Goal: Task Accomplishment & Management: Manage account settings

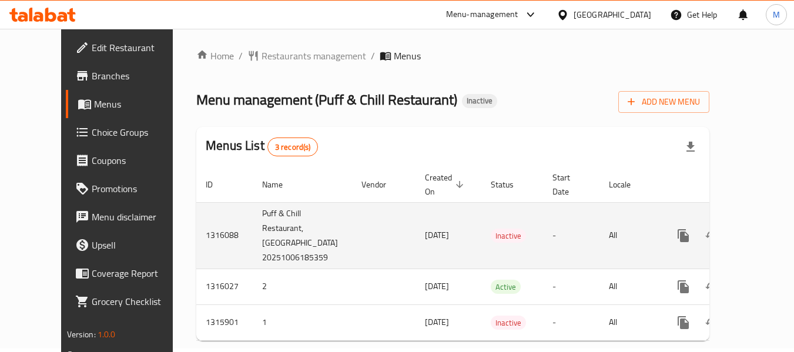
scroll to position [26, 0]
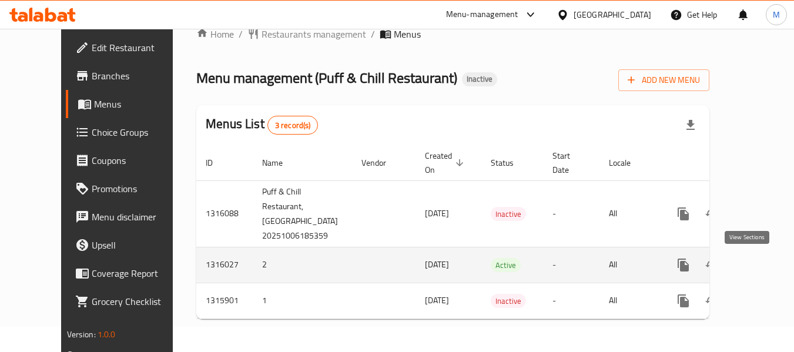
click at [761, 267] on icon "enhanced table" at bounding box center [768, 265] width 14 height 14
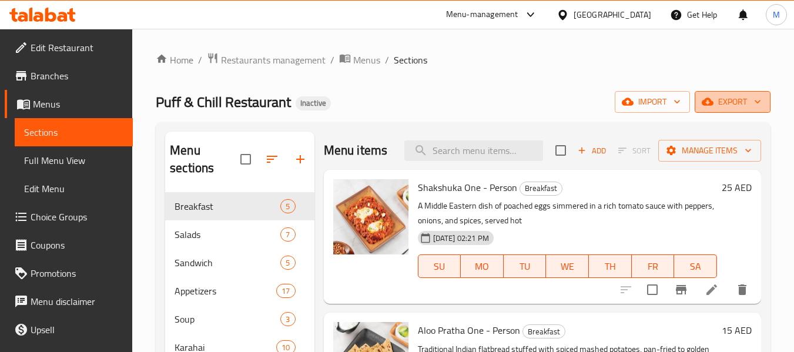
click at [733, 92] on button "export" at bounding box center [733, 102] width 76 height 22
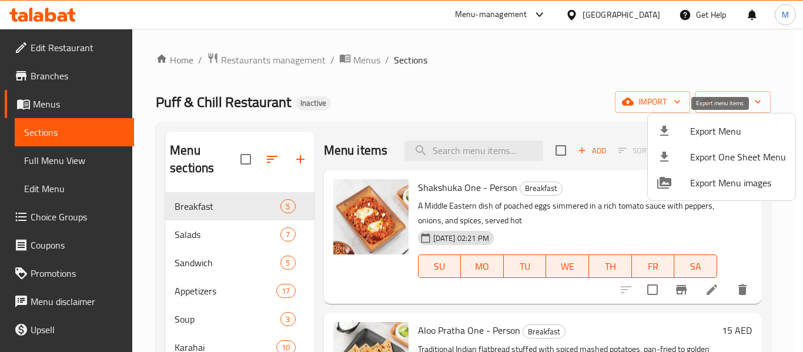
click at [726, 132] on span "Export Menu" at bounding box center [738, 131] width 96 height 14
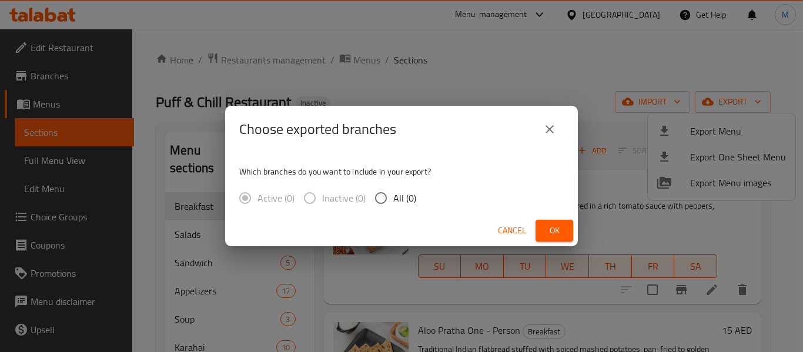
click at [395, 204] on span "All (0)" at bounding box center [404, 198] width 23 height 14
click at [393, 204] on input "All (0)" at bounding box center [381, 198] width 25 height 25
radio input "true"
click at [556, 233] on span "Ok" at bounding box center [554, 230] width 19 height 15
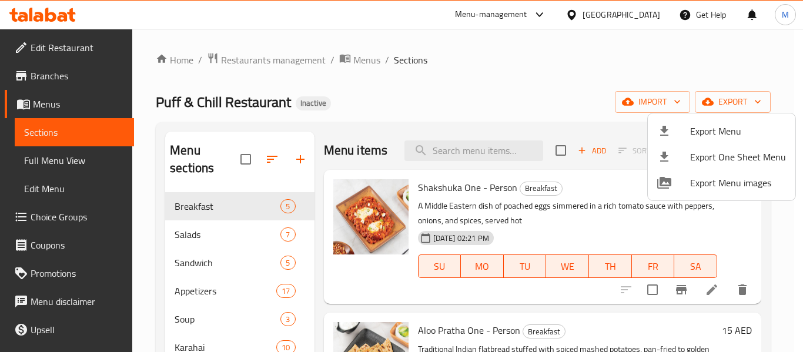
click at [619, 16] on div at bounding box center [401, 176] width 803 height 352
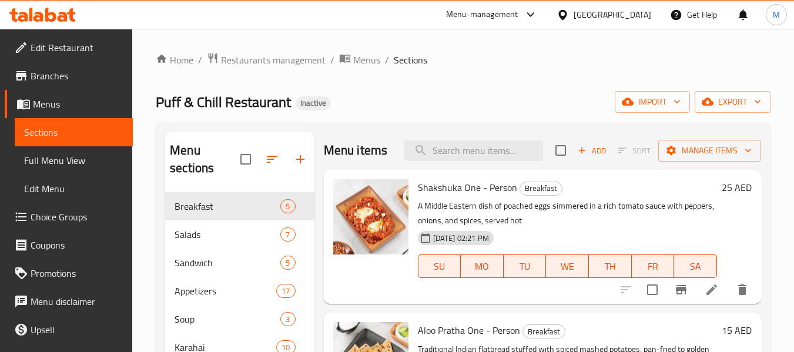
click at [619, 16] on div "United Arab Emirates" at bounding box center [613, 14] width 78 height 13
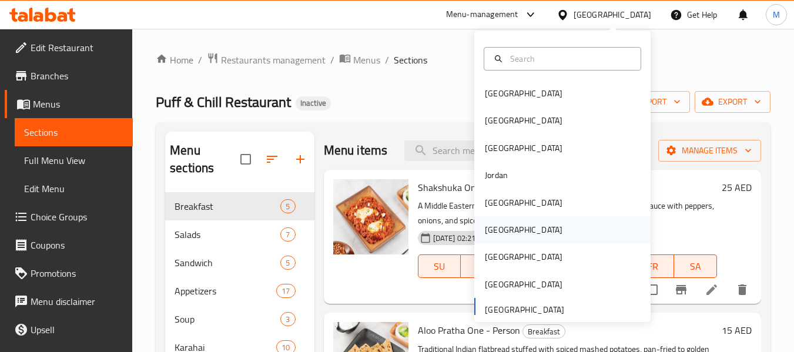
click at [504, 229] on div "[GEOGRAPHIC_DATA]" at bounding box center [524, 229] width 96 height 27
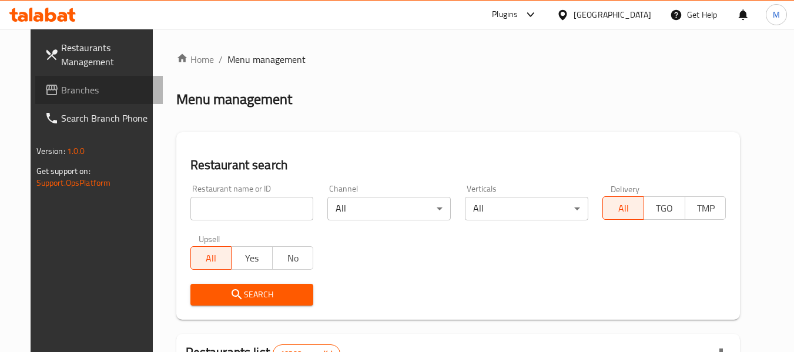
click at [69, 85] on span "Branches" at bounding box center [107, 90] width 93 height 14
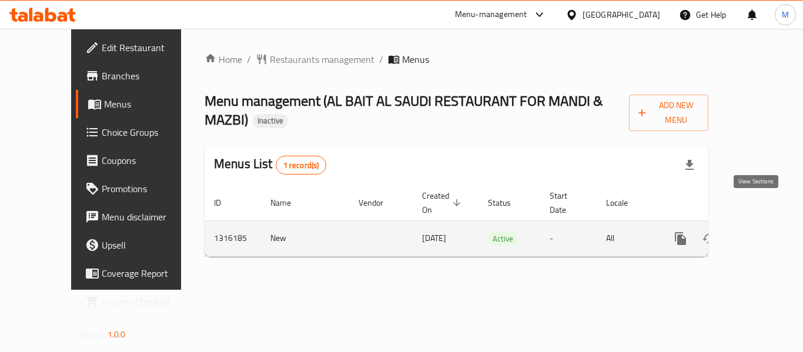
click at [760, 233] on icon "enhanced table" at bounding box center [765, 238] width 11 height 11
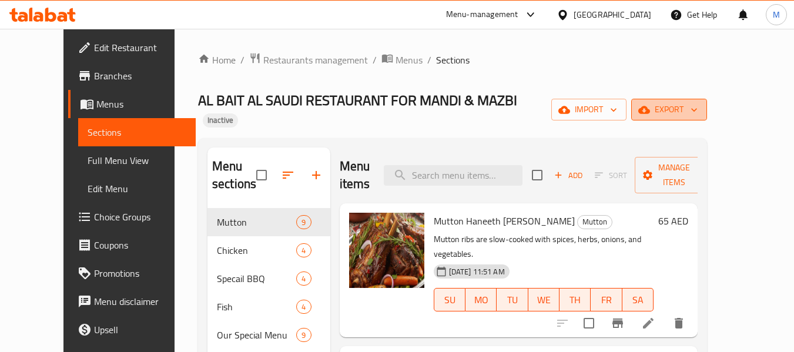
click at [698, 102] on span "export" at bounding box center [669, 109] width 57 height 15
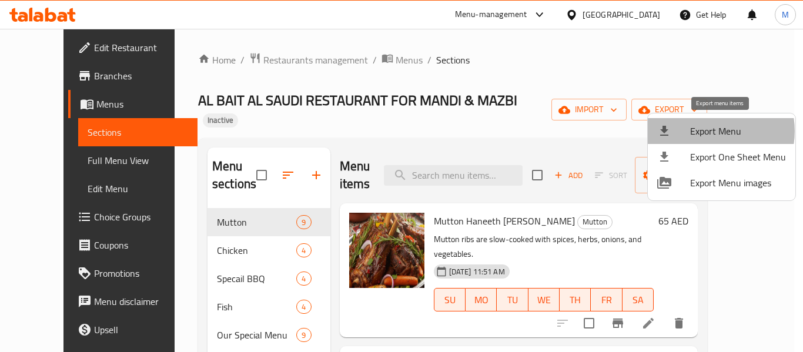
click at [708, 132] on span "Export Menu" at bounding box center [738, 131] width 96 height 14
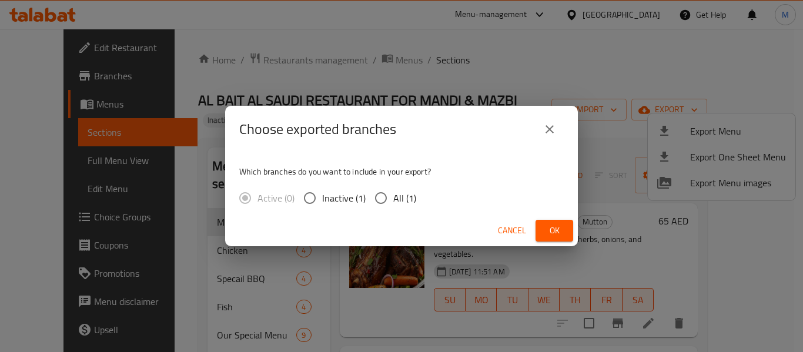
click at [399, 186] on label "All (1)" at bounding box center [393, 198] width 48 height 25
click at [393, 186] on input "All (1)" at bounding box center [381, 198] width 25 height 25
radio input "true"
click at [546, 227] on span "Ok" at bounding box center [554, 230] width 19 height 15
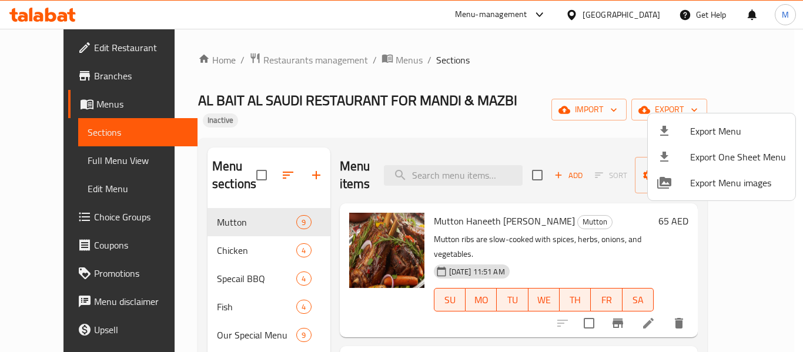
click at [594, 16] on div at bounding box center [401, 176] width 803 height 352
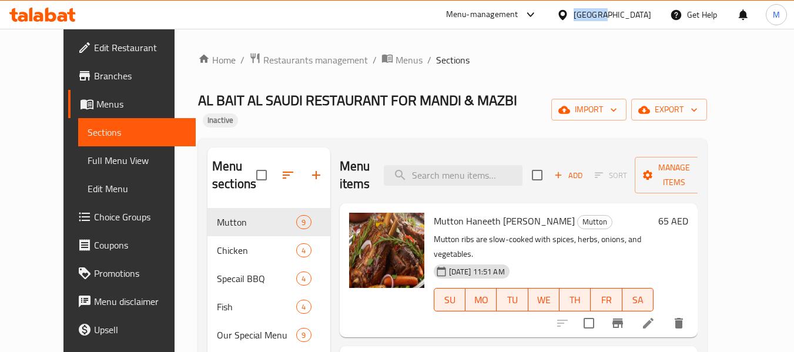
click at [594, 16] on div "United Arab Emirates" at bounding box center [613, 14] width 78 height 13
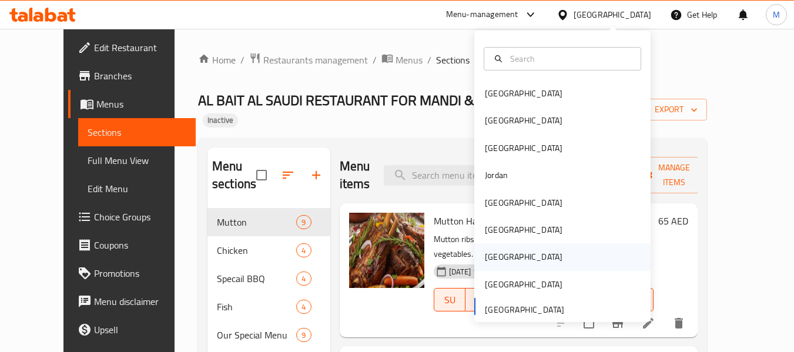
click at [503, 259] on div "Qatar" at bounding box center [524, 256] width 96 height 27
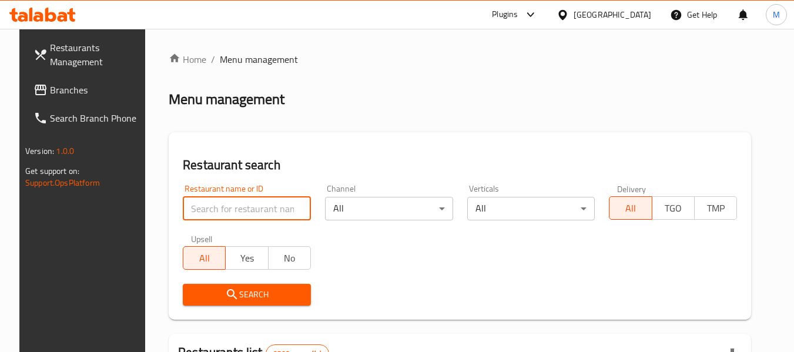
drag, startPoint x: 245, startPoint y: 207, endPoint x: 243, endPoint y: 234, distance: 27.1
click at [245, 207] on input "search" at bounding box center [247, 209] width 128 height 24
paste input "NICE DAY RESTAURANT"
type input "NICE DAY RESTAURANT"
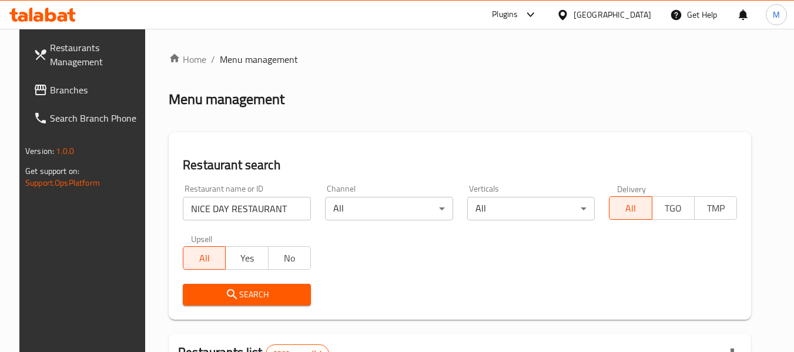
click at [248, 292] on span "Search" at bounding box center [246, 295] width 109 height 15
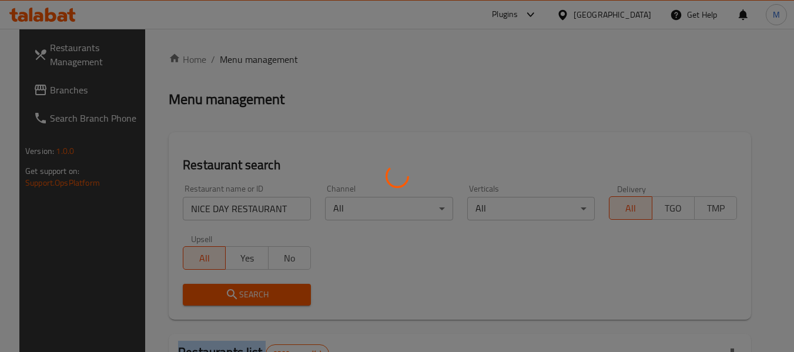
drag, startPoint x: 248, startPoint y: 292, endPoint x: 667, endPoint y: 275, distance: 419.6
click at [274, 288] on div at bounding box center [397, 176] width 794 height 352
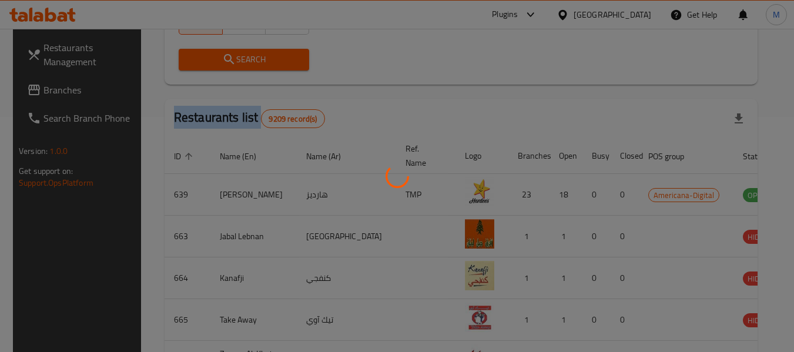
scroll to position [204, 0]
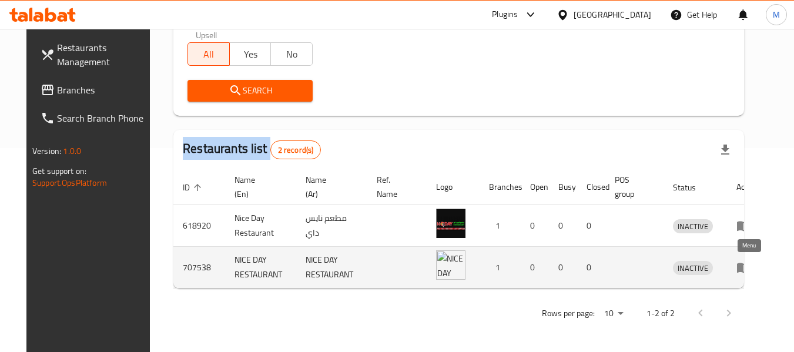
click at [754, 270] on link "enhanced table" at bounding box center [748, 267] width 22 height 14
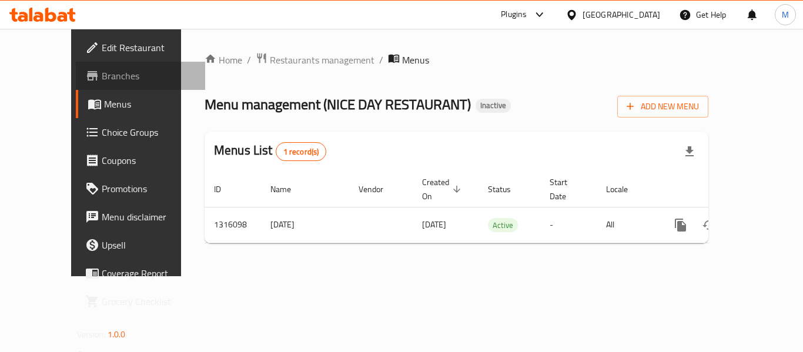
click at [76, 66] on link "Branches" at bounding box center [140, 76] width 129 height 28
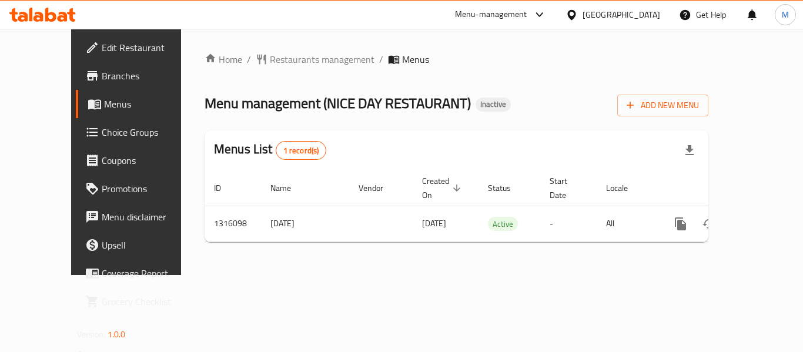
click at [102, 44] on span "Edit Restaurant" at bounding box center [149, 48] width 94 height 14
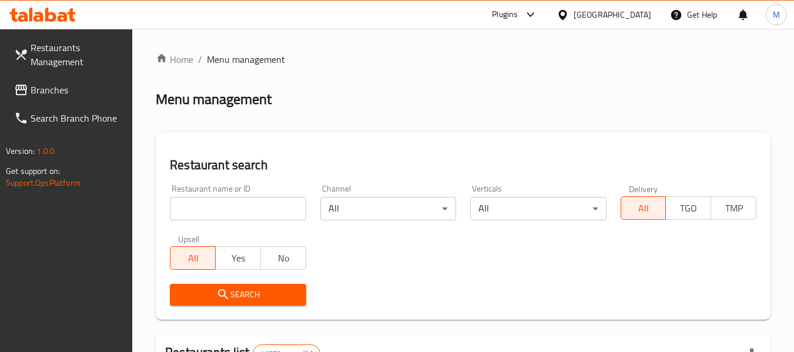
click at [617, 19] on div "[GEOGRAPHIC_DATA]" at bounding box center [613, 14] width 78 height 13
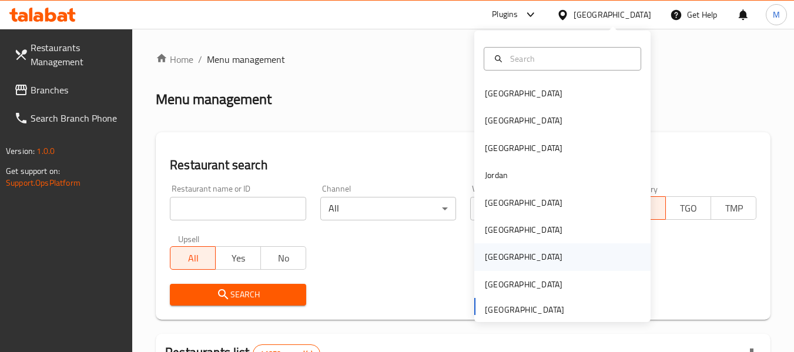
click at [511, 259] on div "[GEOGRAPHIC_DATA]" at bounding box center [562, 256] width 176 height 27
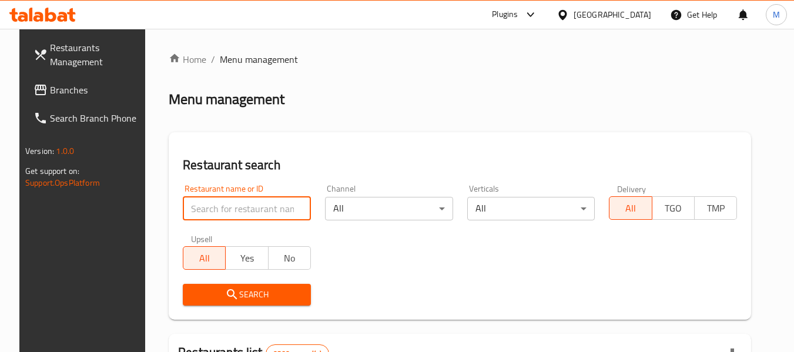
click at [232, 202] on input "search" at bounding box center [247, 209] width 128 height 24
paste input "NICE DAY RESTAURANT"
type input "NICE DAY RESTAURANT"
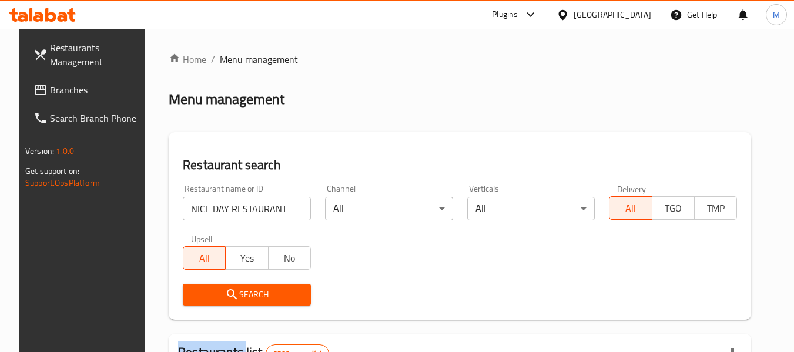
click at [262, 282] on div "Search" at bounding box center [247, 295] width 142 height 36
click at [263, 287] on button "Search" at bounding box center [247, 295] width 128 height 22
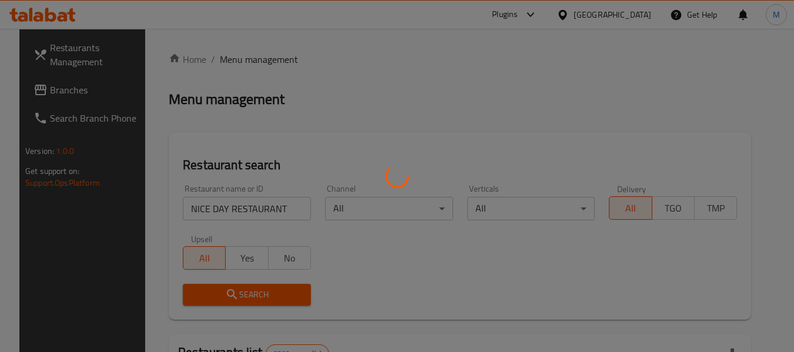
click at [263, 288] on div at bounding box center [397, 176] width 794 height 352
click at [271, 289] on div at bounding box center [397, 176] width 794 height 352
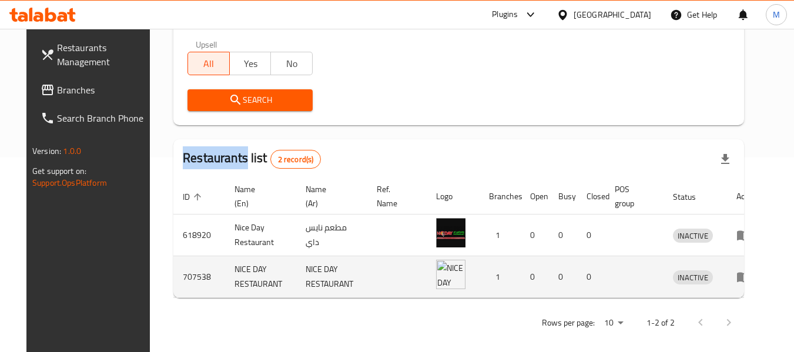
scroll to position [204, 0]
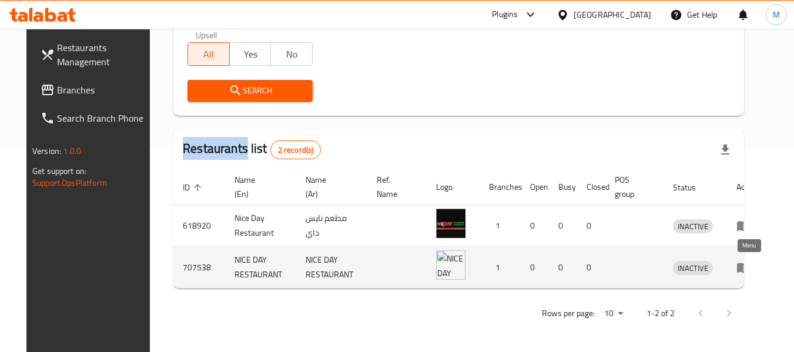
click at [743, 273] on icon "enhanced table" at bounding box center [744, 267] width 14 height 14
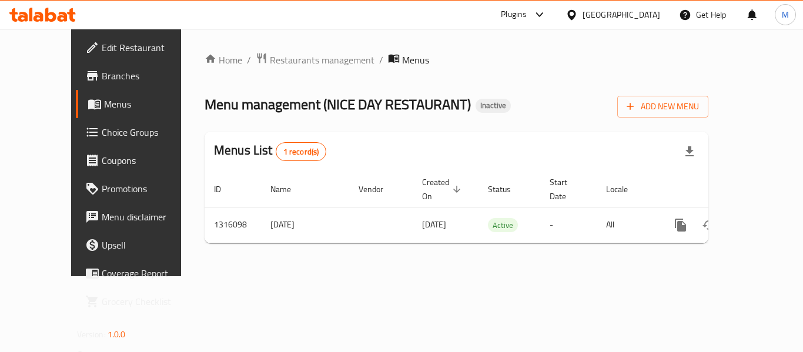
click at [102, 75] on span "Branches" at bounding box center [149, 76] width 94 height 14
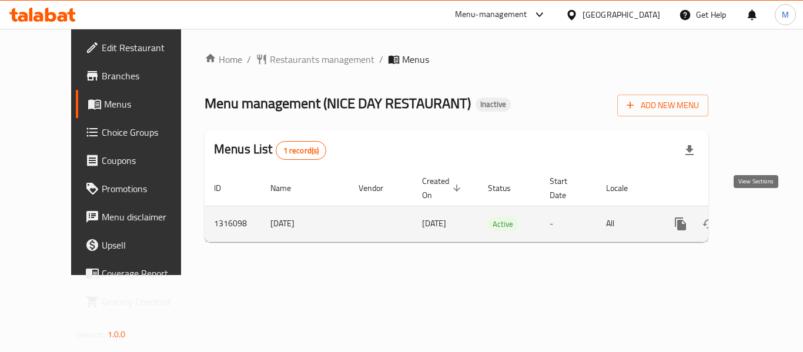
click at [758, 217] on icon "enhanced table" at bounding box center [765, 224] width 14 height 14
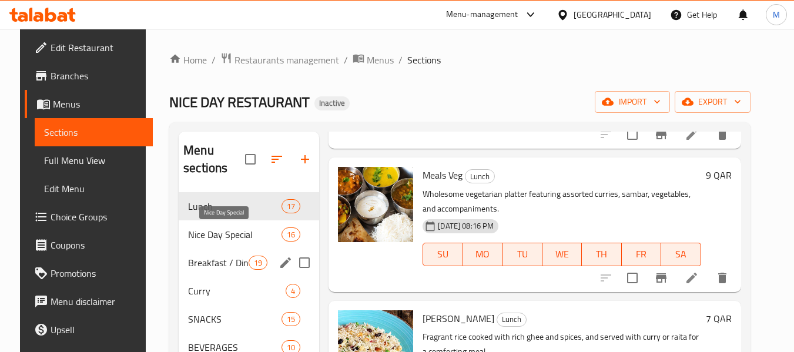
scroll to position [176, 0]
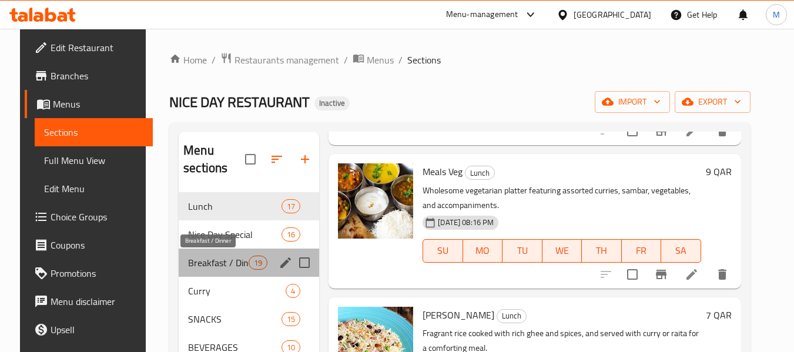
click at [222, 257] on span "Breakfast / Dinner" at bounding box center [218, 263] width 61 height 14
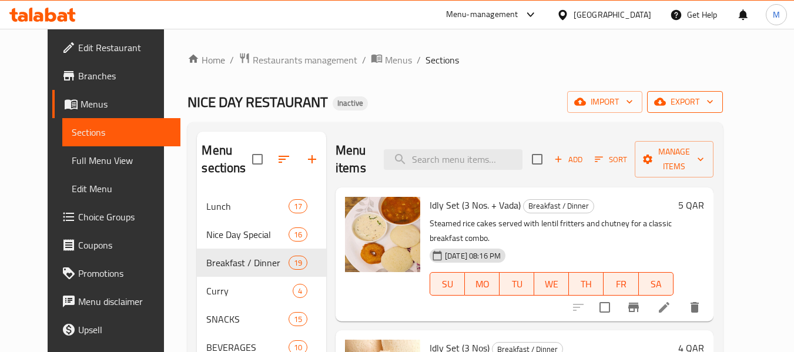
click at [714, 99] on span "export" at bounding box center [685, 102] width 57 height 15
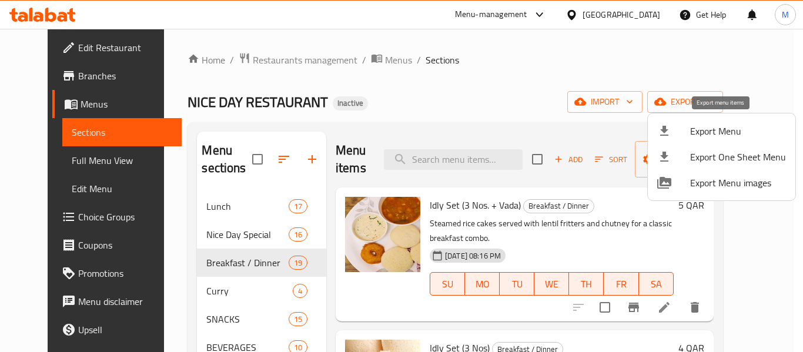
click at [721, 127] on span "Export Menu" at bounding box center [738, 131] width 96 height 14
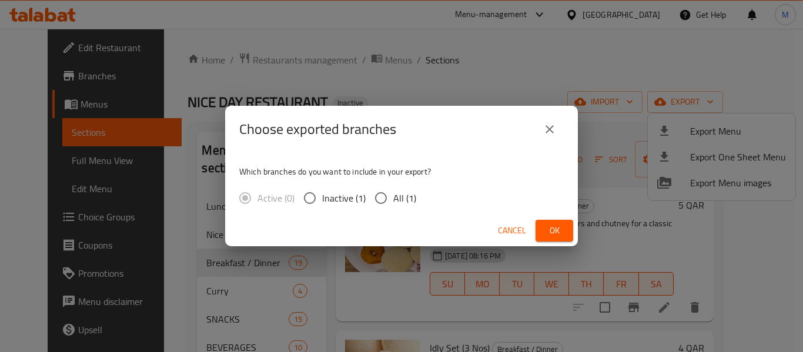
drag, startPoint x: 400, startPoint y: 198, endPoint x: 569, endPoint y: 263, distance: 181.5
click at [399, 198] on span "All (1)" at bounding box center [404, 198] width 23 height 14
click at [393, 198] on input "All (1)" at bounding box center [381, 198] width 25 height 25
radio input "true"
click at [567, 238] on button "Ok" at bounding box center [555, 231] width 38 height 22
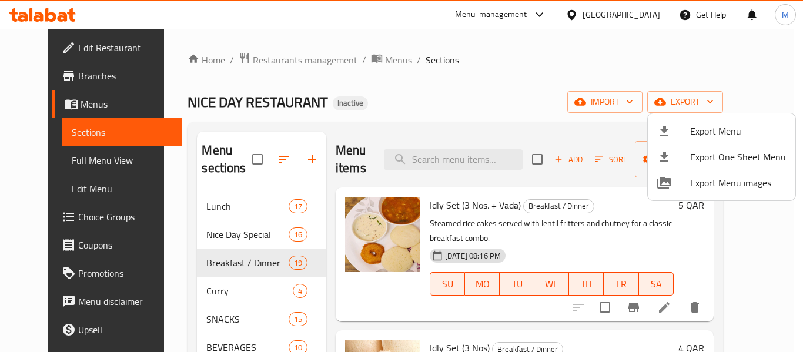
drag, startPoint x: 432, startPoint y: 89, endPoint x: 381, endPoint y: 98, distance: 51.9
click at [432, 89] on div "Export Menu Export One Sheet Menu Export Menu images" at bounding box center [401, 176] width 803 height 352
drag, startPoint x: 50, startPoint y: 32, endPoint x: 50, endPoint y: 46, distance: 14.7
click at [50, 32] on div at bounding box center [401, 176] width 803 height 352
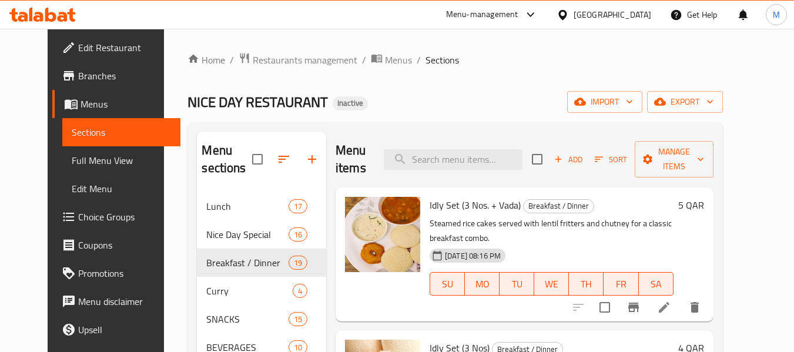
click at [78, 46] on span "Edit Restaurant" at bounding box center [124, 48] width 93 height 14
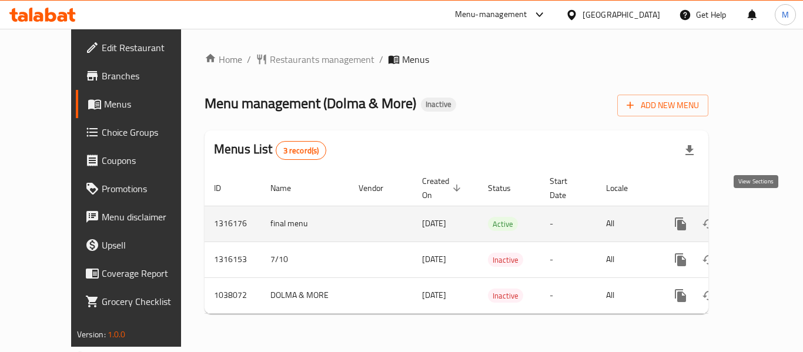
click at [758, 217] on icon "enhanced table" at bounding box center [765, 224] width 14 height 14
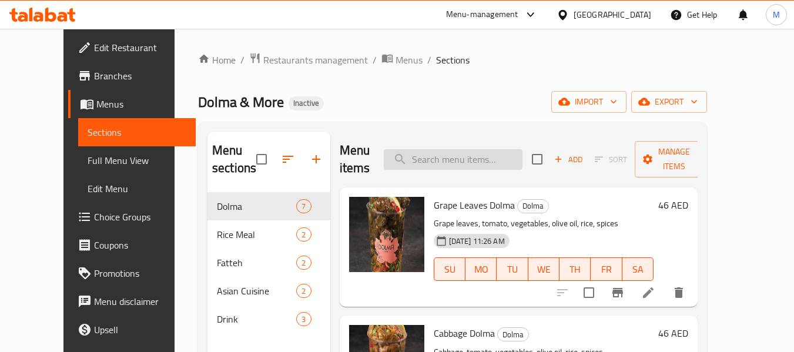
click at [446, 159] on input "search" at bounding box center [453, 159] width 139 height 21
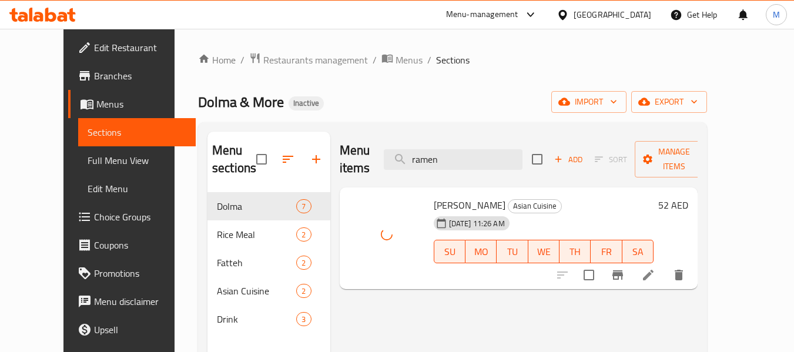
drag, startPoint x: 470, startPoint y: 154, endPoint x: 401, endPoint y: 145, distance: 70.0
click at [402, 146] on div "Menu items ramen Add Sort Manage items" at bounding box center [519, 160] width 359 height 56
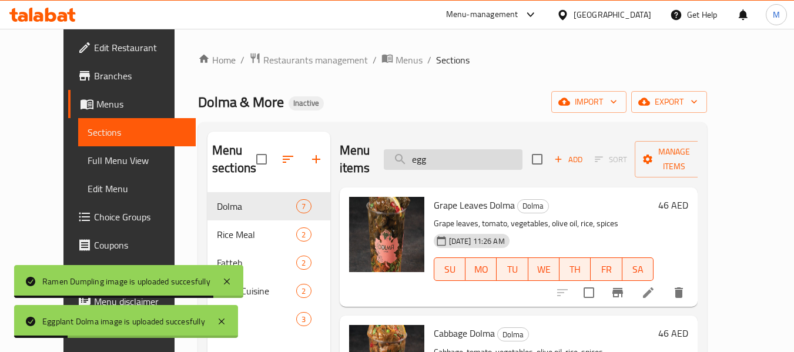
drag, startPoint x: 452, startPoint y: 166, endPoint x: 419, endPoint y: 163, distance: 32.5
click at [420, 163] on input "egg" at bounding box center [453, 159] width 139 height 21
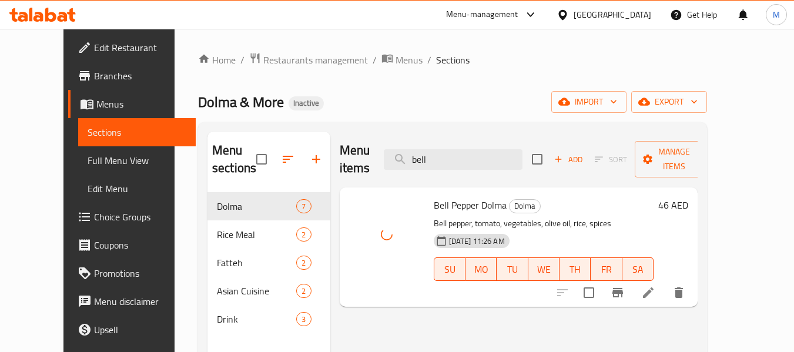
drag, startPoint x: 399, startPoint y: 155, endPoint x: 380, endPoint y: 149, distance: 19.5
click at [382, 151] on div "Menu items bell Add Sort Manage items" at bounding box center [519, 160] width 359 height 56
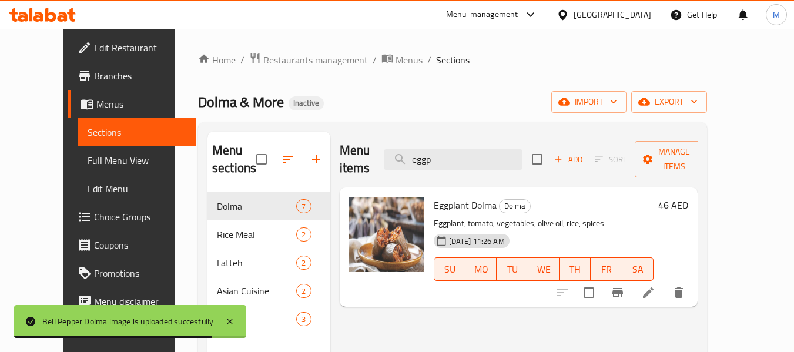
type input "eggp"
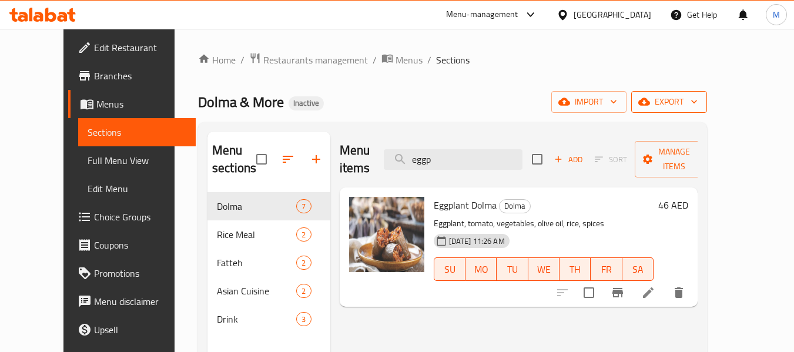
click at [698, 108] on span "export" at bounding box center [669, 102] width 57 height 15
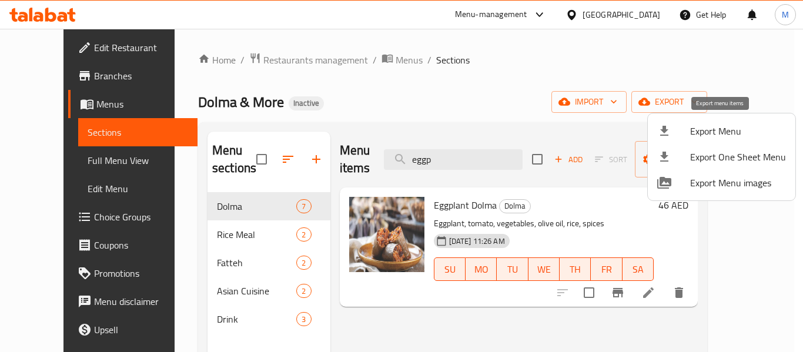
click at [737, 128] on span "Export Menu" at bounding box center [738, 131] width 96 height 14
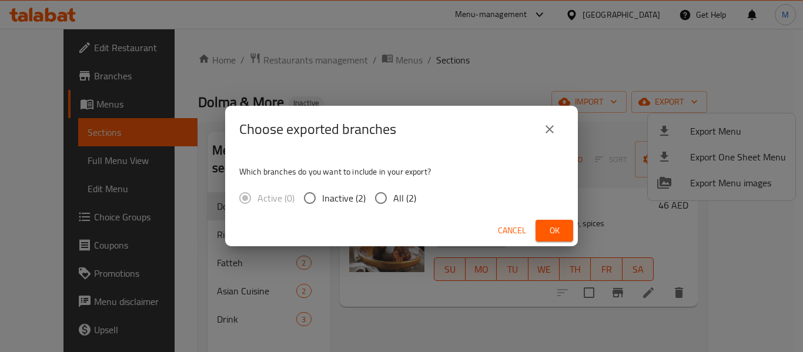
click at [386, 195] on input "All (2)" at bounding box center [381, 198] width 25 height 25
radio input "true"
click at [563, 232] on span "Ok" at bounding box center [554, 230] width 19 height 15
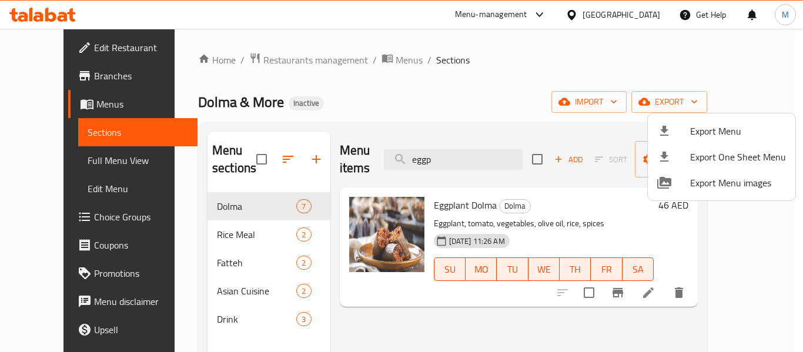
click at [65, 43] on div at bounding box center [401, 176] width 803 height 352
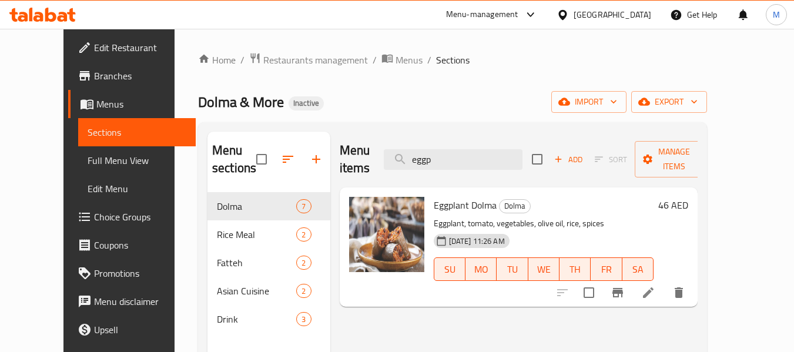
click at [94, 44] on span "Edit Restaurant" at bounding box center [140, 48] width 93 height 14
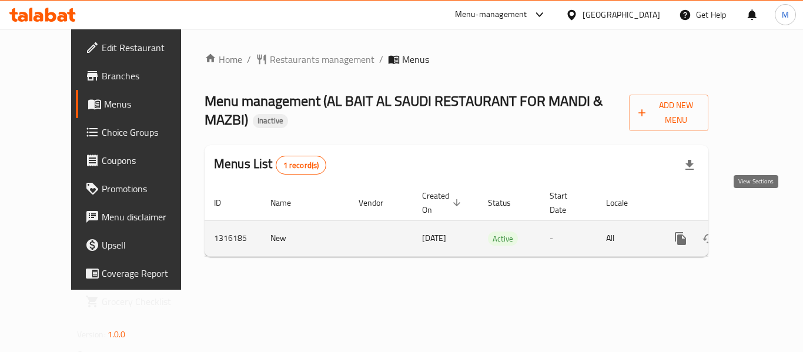
click at [760, 233] on icon "enhanced table" at bounding box center [765, 238] width 11 height 11
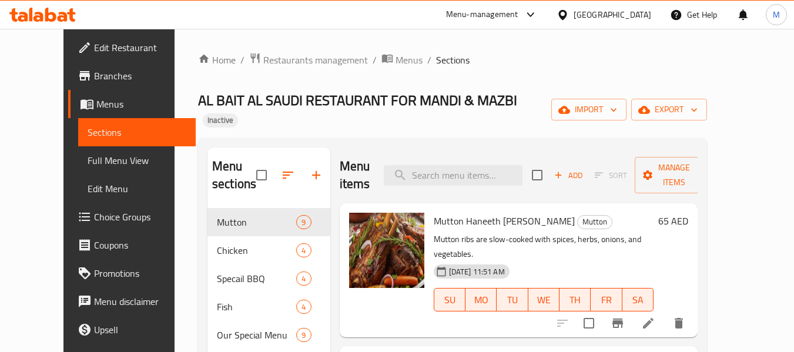
click at [88, 158] on span "Full Menu View" at bounding box center [137, 160] width 99 height 14
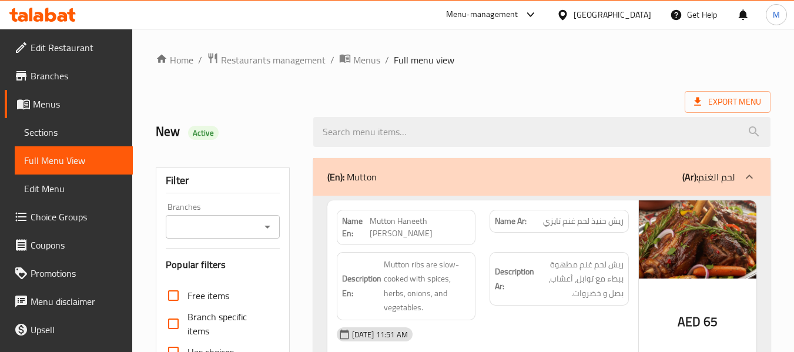
click at [355, 223] on strong "Name En:" at bounding box center [356, 227] width 28 height 25
copy strong "Name En:"
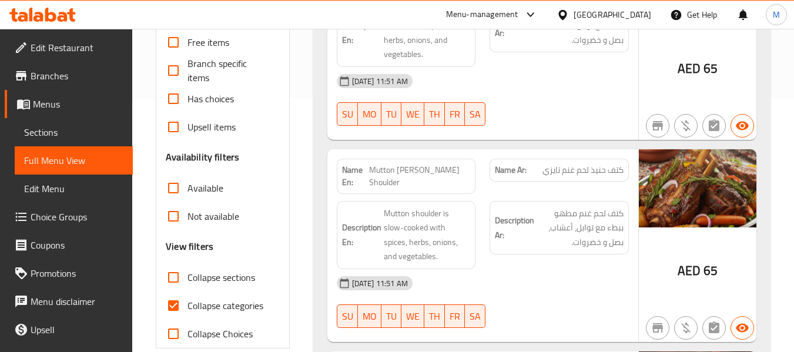
click at [205, 305] on span "Collapse categories" at bounding box center [226, 306] width 76 height 14
click at [188, 305] on input "Collapse categories" at bounding box center [173, 306] width 28 height 28
checkbox input "false"
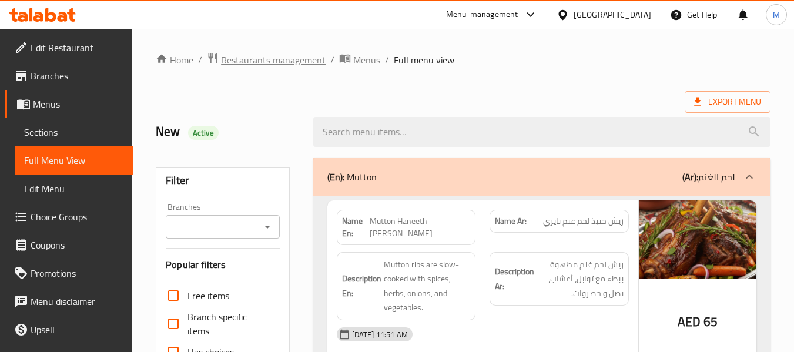
click at [300, 61] on span "Restaurants management" at bounding box center [273, 60] width 105 height 14
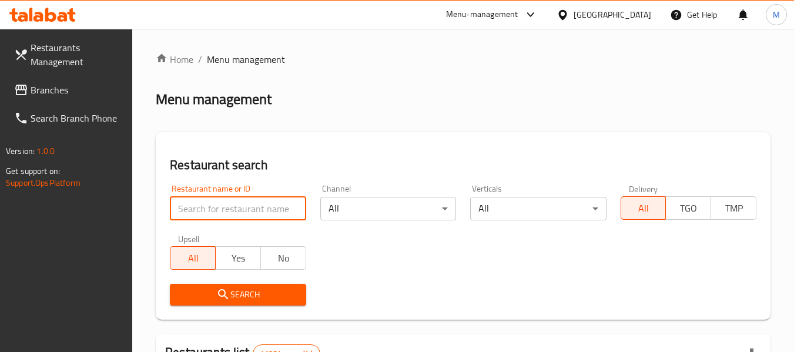
click at [257, 198] on input "search" at bounding box center [238, 209] width 136 height 24
paste input "Moojies"
type input "Moojies"
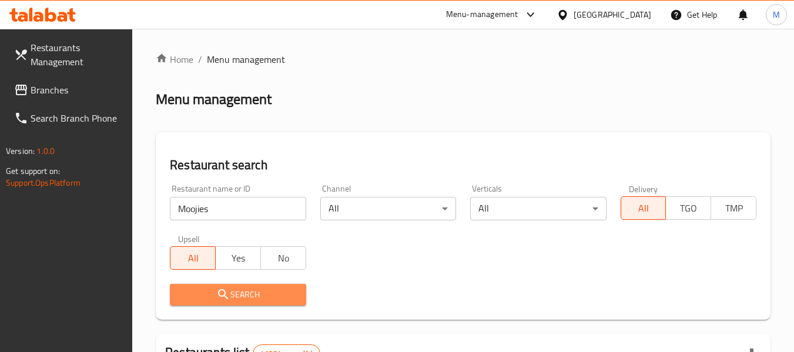
click at [252, 296] on span "Search" at bounding box center [237, 295] width 117 height 15
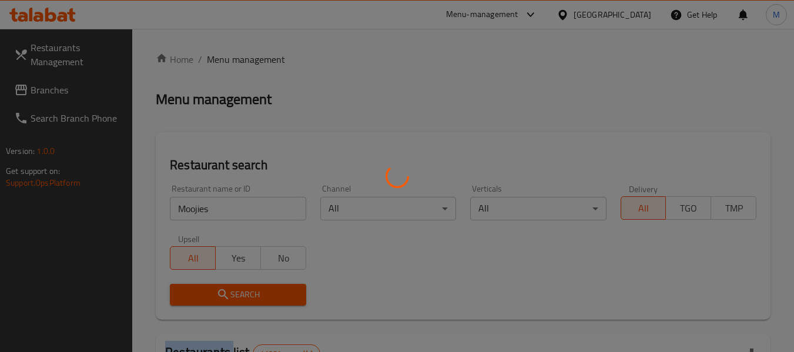
click at [252, 296] on div at bounding box center [397, 176] width 794 height 352
drag, startPoint x: 252, startPoint y: 296, endPoint x: 150, endPoint y: 28, distance: 287.3
click at [242, 286] on div at bounding box center [397, 176] width 794 height 352
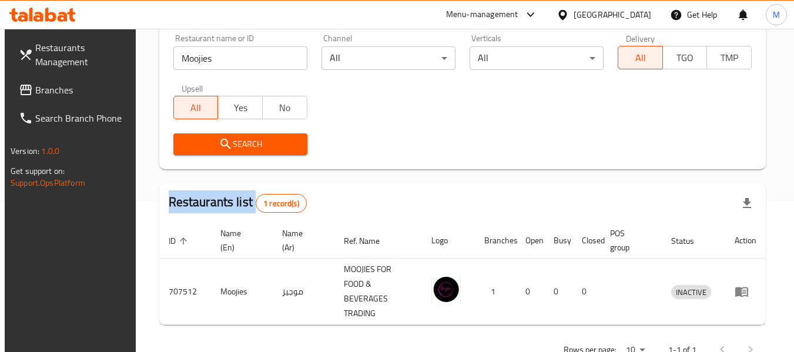
scroll to position [158, 0]
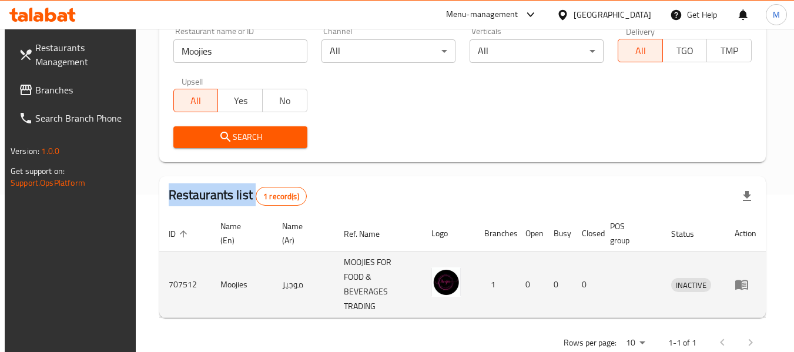
click at [749, 288] on icon "enhanced table" at bounding box center [742, 285] width 14 height 14
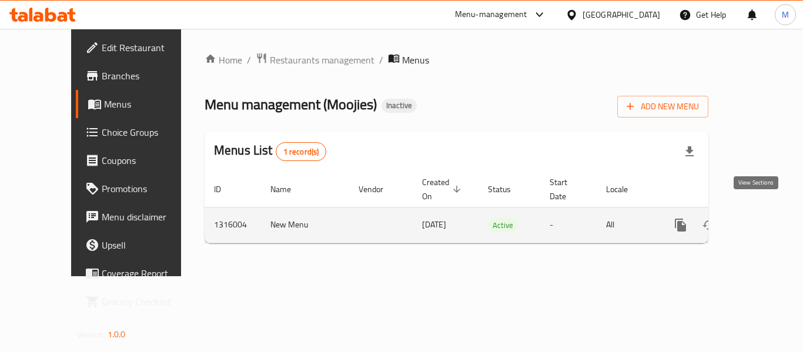
click at [760, 220] on icon "enhanced table" at bounding box center [765, 225] width 11 height 11
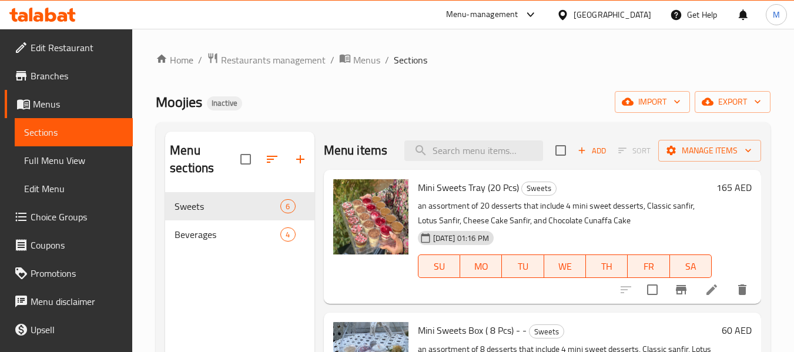
click at [59, 165] on span "Full Menu View" at bounding box center [73, 160] width 99 height 14
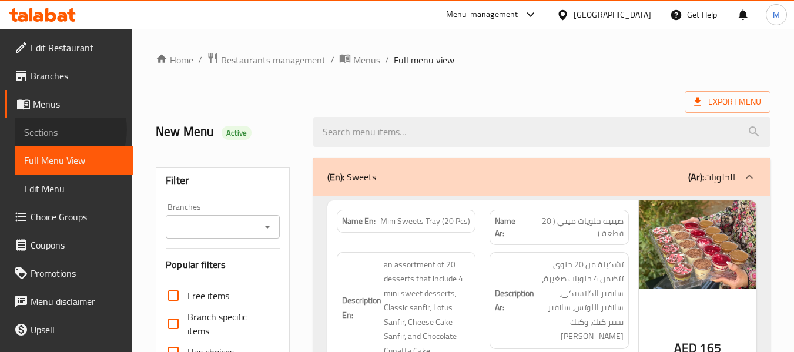
click at [60, 129] on span "Sections" at bounding box center [73, 132] width 99 height 14
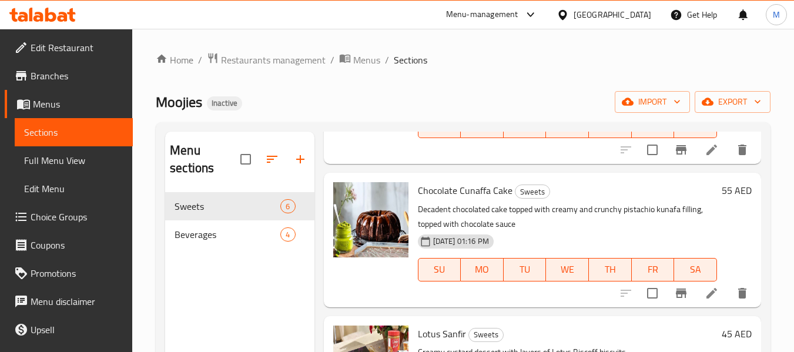
scroll to position [510, 0]
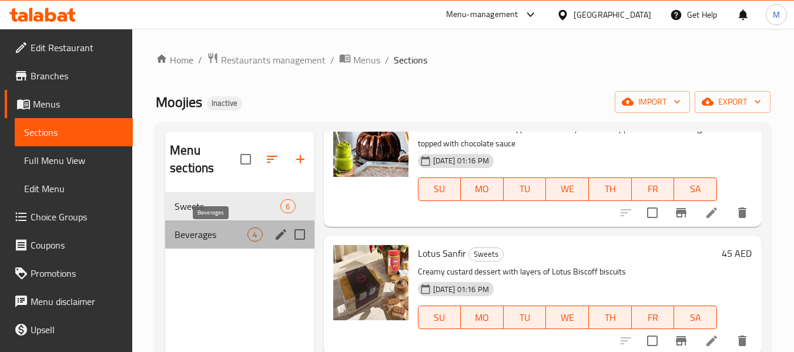
click at [220, 234] on span "Beverages" at bounding box center [211, 235] width 73 height 14
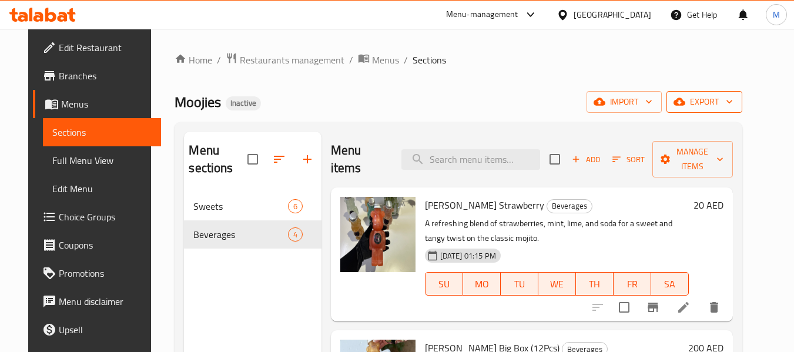
click at [733, 100] on span "export" at bounding box center [704, 102] width 57 height 15
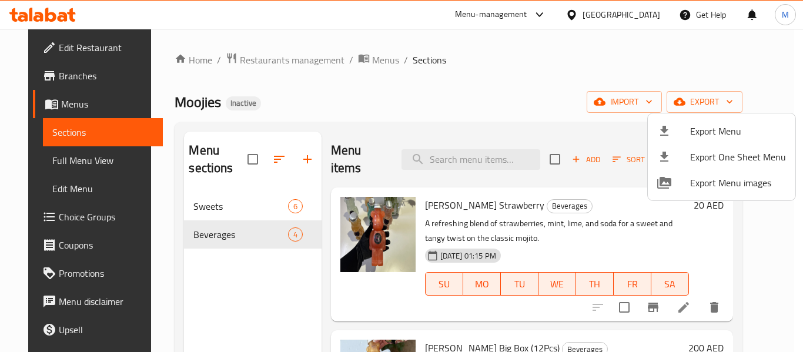
click at [735, 130] on span "Export Menu" at bounding box center [738, 131] width 96 height 14
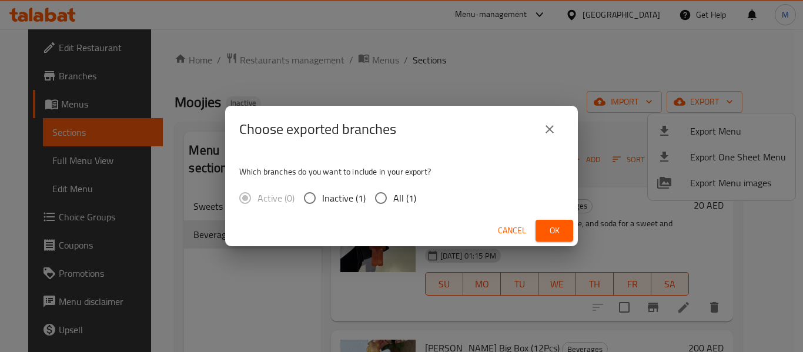
click at [382, 205] on input "All (1)" at bounding box center [381, 198] width 25 height 25
radio input "true"
click at [553, 227] on span "Ok" at bounding box center [554, 230] width 19 height 15
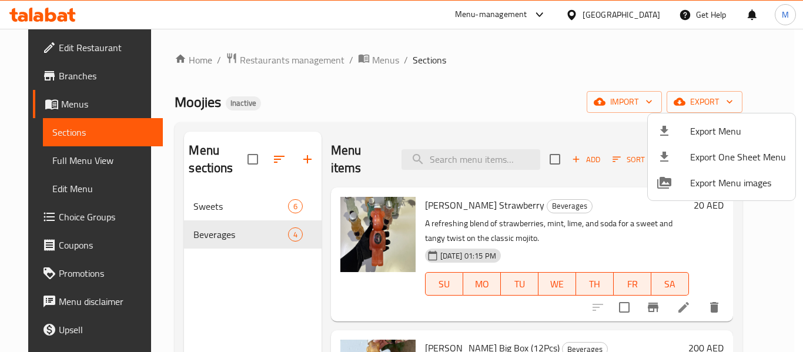
click at [61, 155] on div at bounding box center [401, 176] width 803 height 352
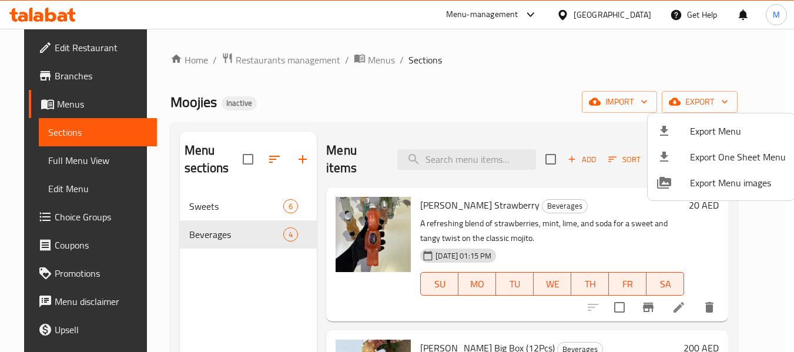
click at [61, 155] on span "Full Menu View" at bounding box center [97, 160] width 99 height 14
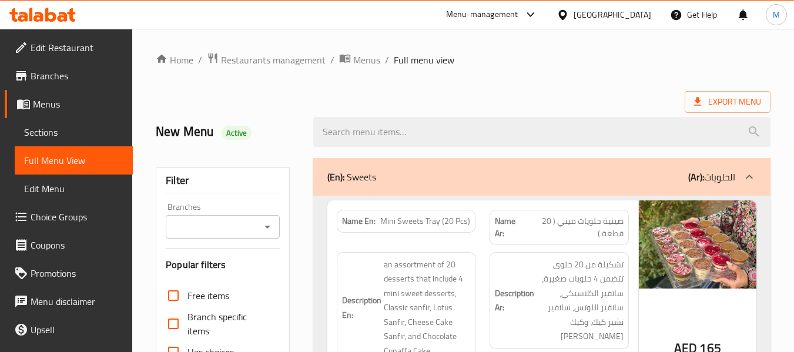
scroll to position [235, 0]
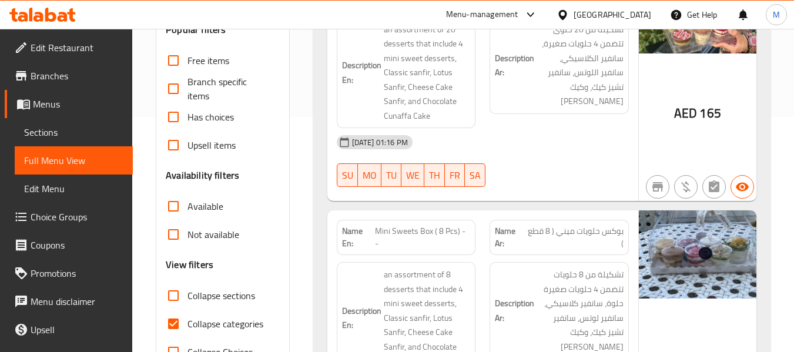
drag, startPoint x: 220, startPoint y: 326, endPoint x: 298, endPoint y: 173, distance: 171.4
click at [220, 326] on span "Collapse categories" at bounding box center [226, 324] width 76 height 14
click at [188, 326] on input "Collapse categories" at bounding box center [173, 324] width 28 height 28
checkbox input "false"
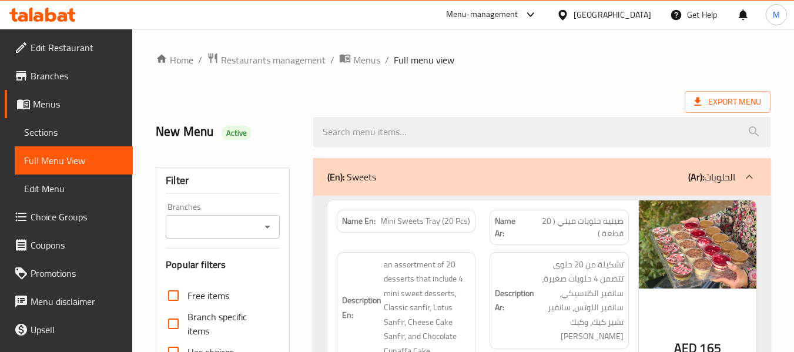
scroll to position [118, 0]
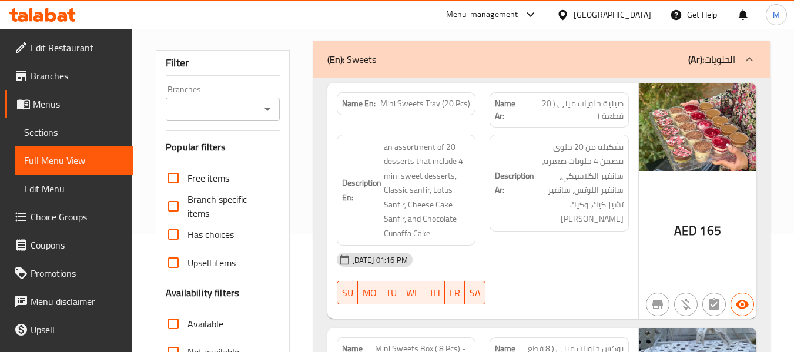
click at [596, 14] on div "United Arab Emirates" at bounding box center [613, 14] width 78 height 13
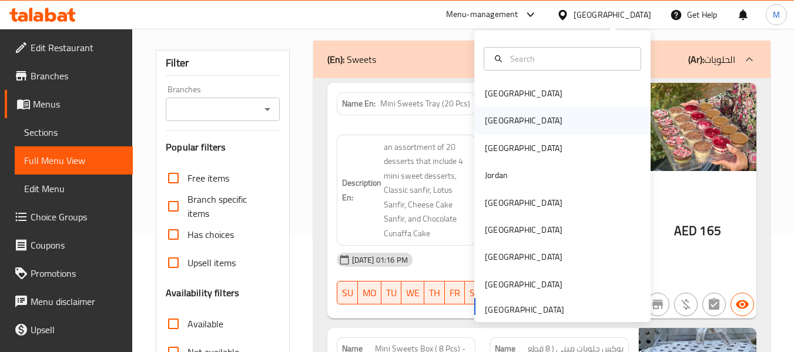
click at [504, 131] on div "Egypt" at bounding box center [524, 120] width 96 height 27
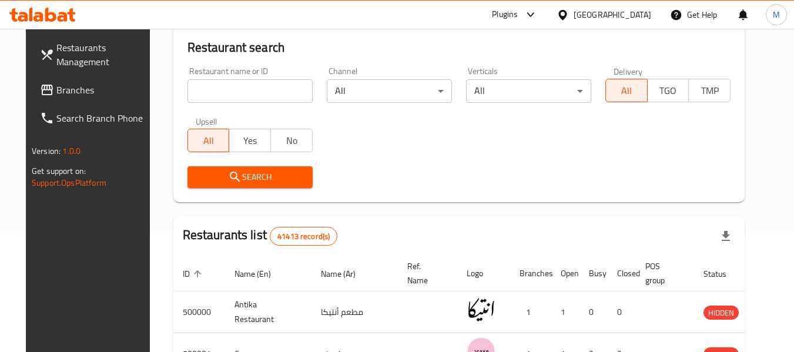
click at [260, 88] on input "search" at bounding box center [250, 91] width 125 height 24
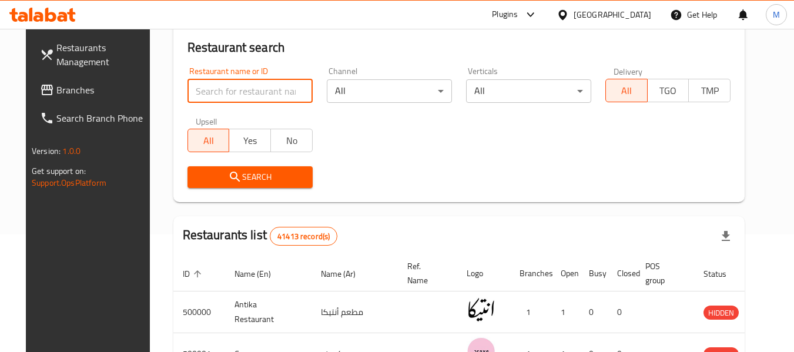
paste input "the better concept_"
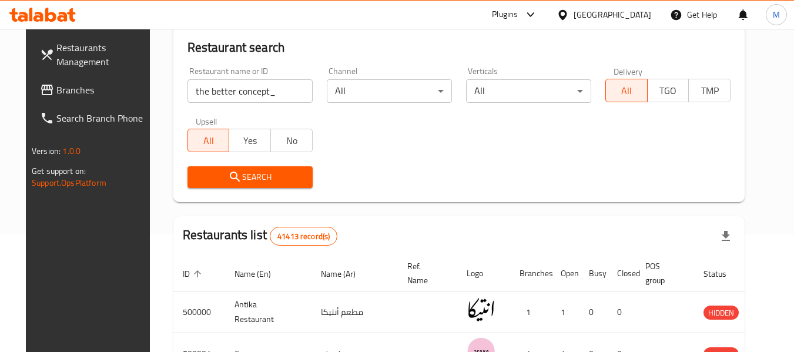
click at [227, 166] on button "Search" at bounding box center [250, 177] width 125 height 22
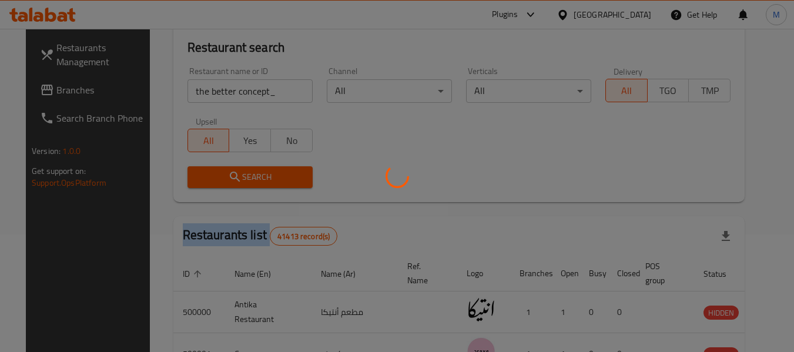
drag, startPoint x: 227, startPoint y: 166, endPoint x: 255, endPoint y: 108, distance: 64.4
click at [229, 161] on div at bounding box center [397, 176] width 794 height 352
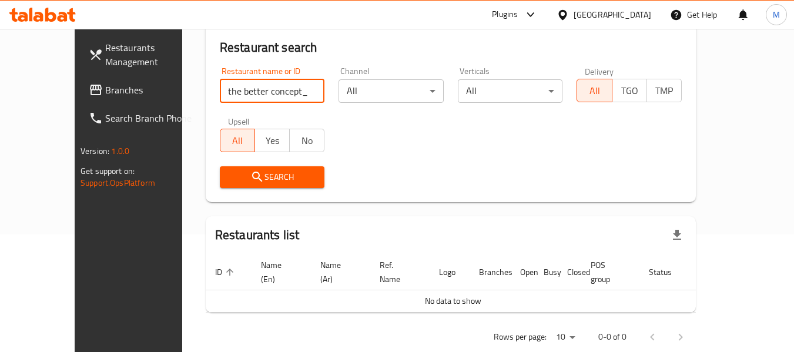
click at [261, 92] on input "the better concept_" at bounding box center [272, 91] width 105 height 24
type input "the better concep"
click button "Search" at bounding box center [272, 177] width 105 height 22
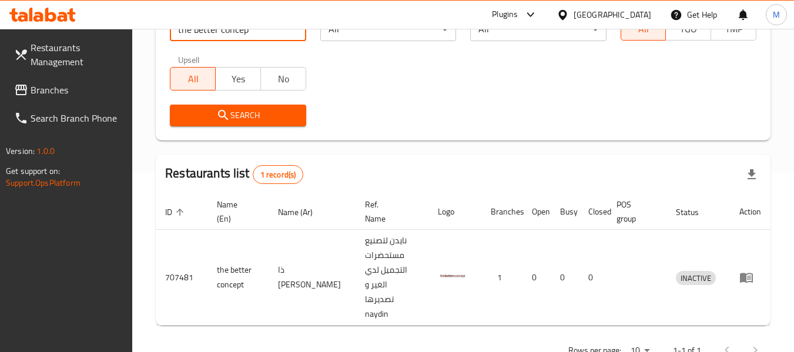
scroll to position [187, 0]
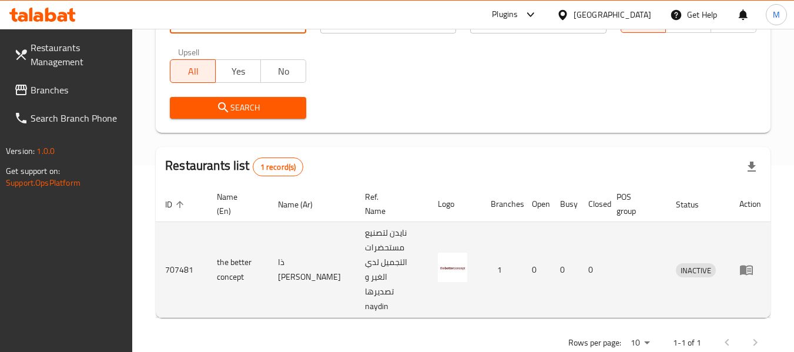
click at [746, 266] on icon "enhanced table" at bounding box center [746, 271] width 13 height 10
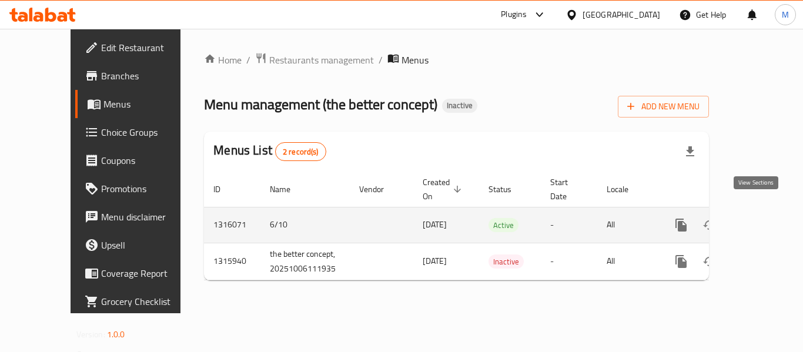
click at [761, 220] on icon "enhanced table" at bounding box center [766, 225] width 11 height 11
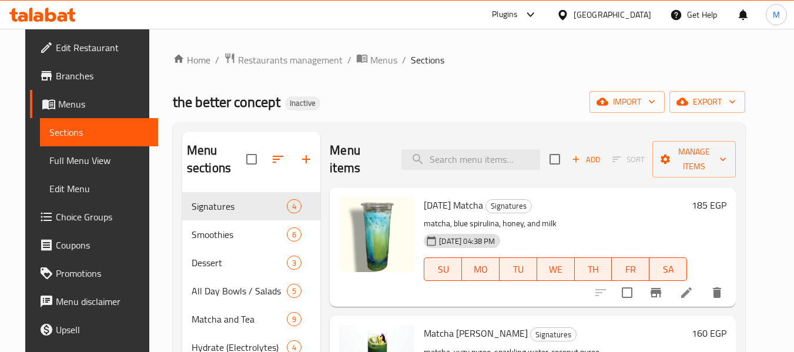
click at [60, 163] on span "Full Menu View" at bounding box center [98, 160] width 99 height 14
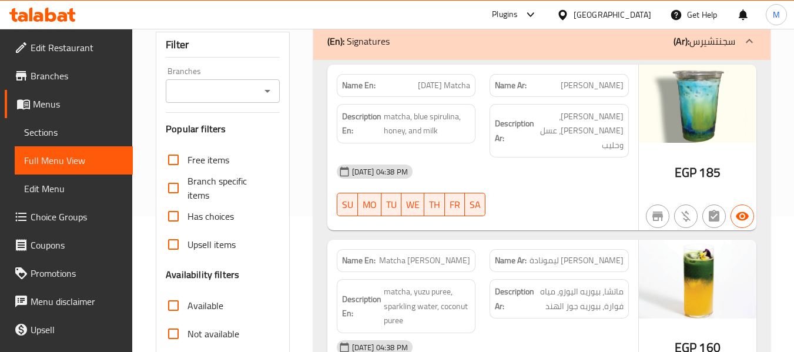
scroll to position [176, 0]
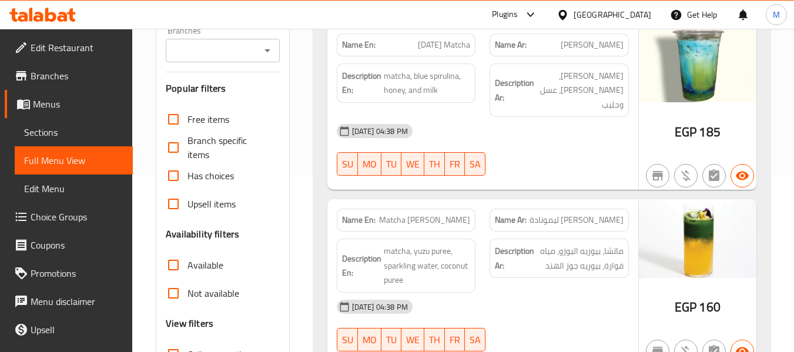
click at [370, 46] on strong "Name En:" at bounding box center [359, 45] width 34 height 12
copy strong "Name En:"
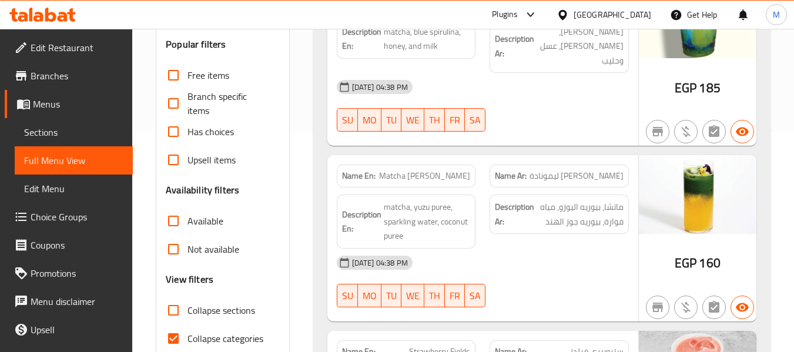
scroll to position [294, 0]
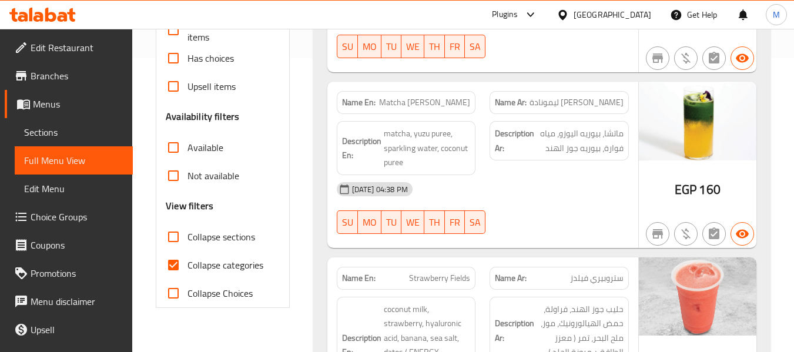
click at [229, 266] on span "Collapse categories" at bounding box center [226, 265] width 76 height 14
click at [188, 266] on input "Collapse categories" at bounding box center [173, 265] width 28 height 28
checkbox input "false"
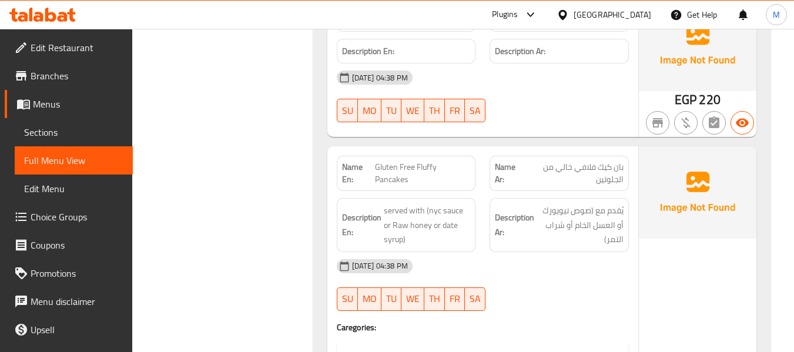
scroll to position [2357, 0]
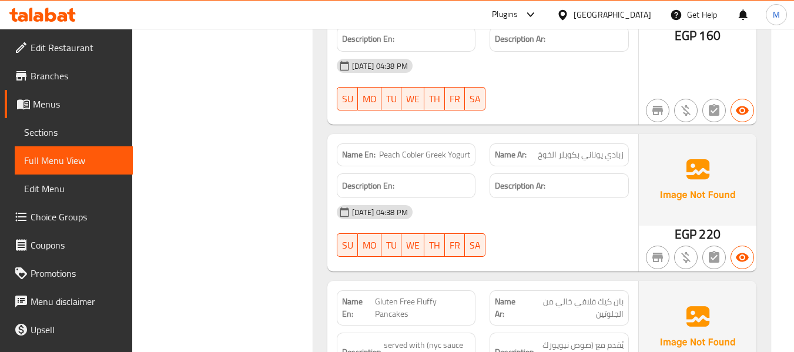
click at [574, 12] on div at bounding box center [565, 14] width 17 height 13
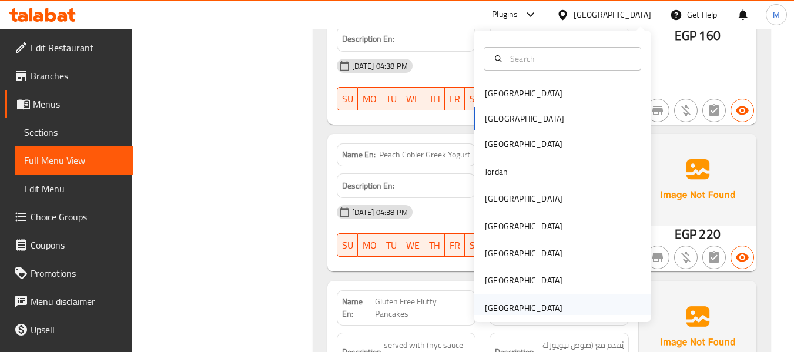
click at [530, 313] on div "United Arab Emirates" at bounding box center [524, 308] width 78 height 13
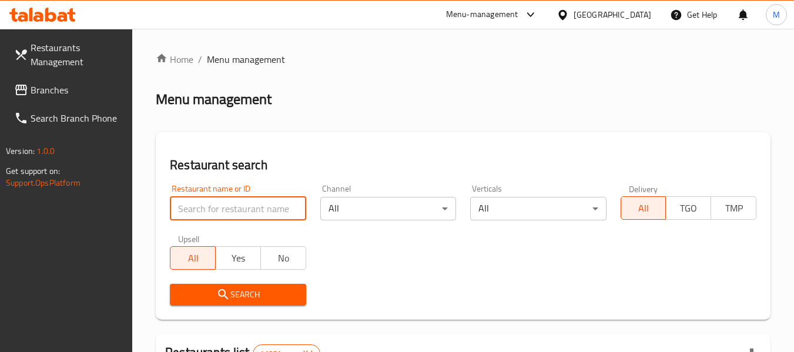
paste input "Bottega Cafe"
type input "Bottega Cafe"
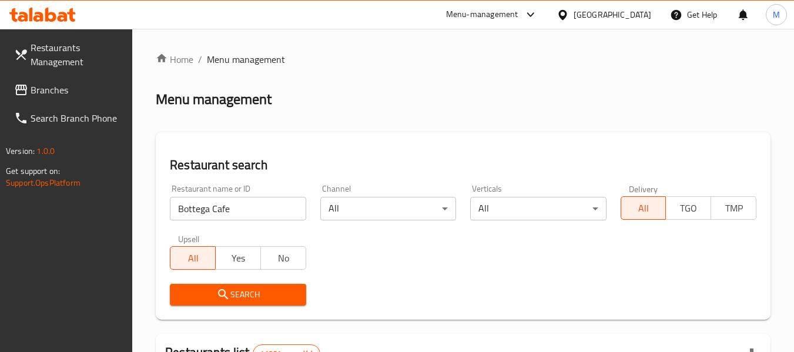
click at [252, 293] on span "Search" at bounding box center [237, 295] width 117 height 15
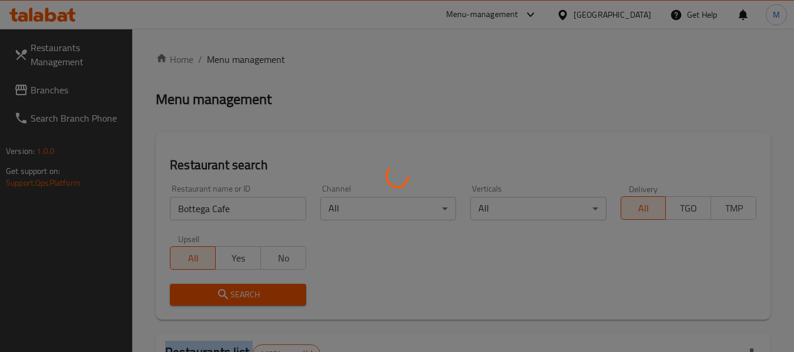
drag, startPoint x: 253, startPoint y: 293, endPoint x: 0, endPoint y: 26, distance: 367.6
click at [222, 279] on div at bounding box center [397, 176] width 794 height 352
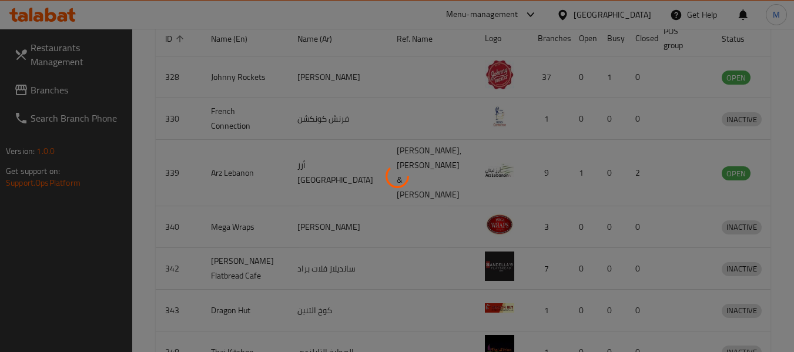
scroll to position [162, 0]
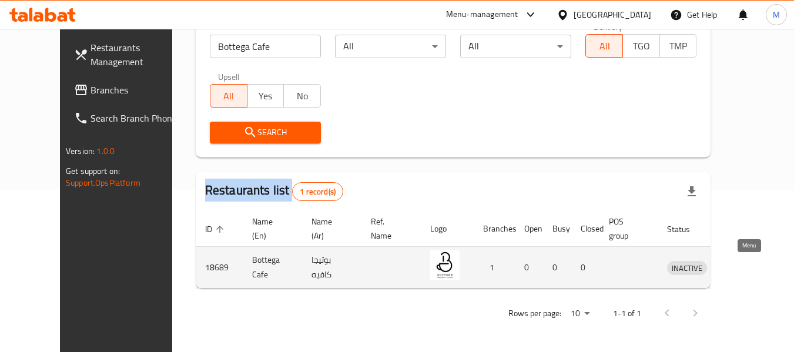
click at [743, 270] on icon "enhanced table" at bounding box center [740, 268] width 4 height 5
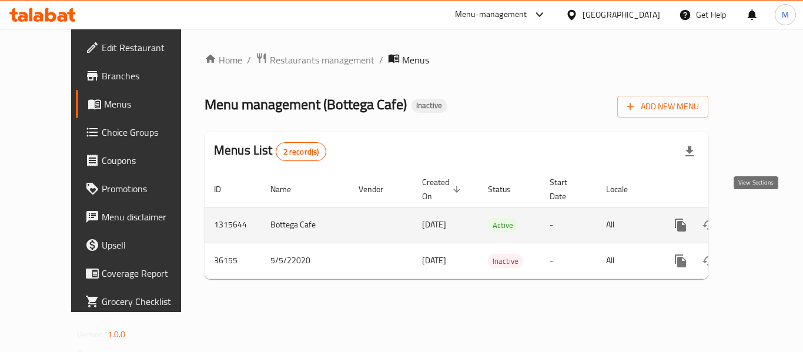
click at [758, 218] on icon "enhanced table" at bounding box center [765, 225] width 14 height 14
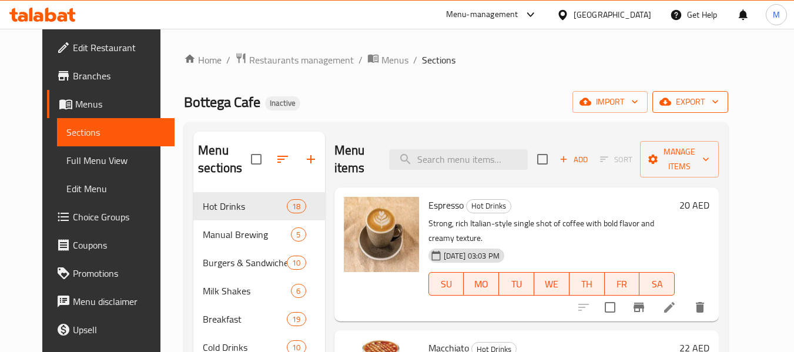
click at [714, 102] on span "export" at bounding box center [690, 102] width 57 height 15
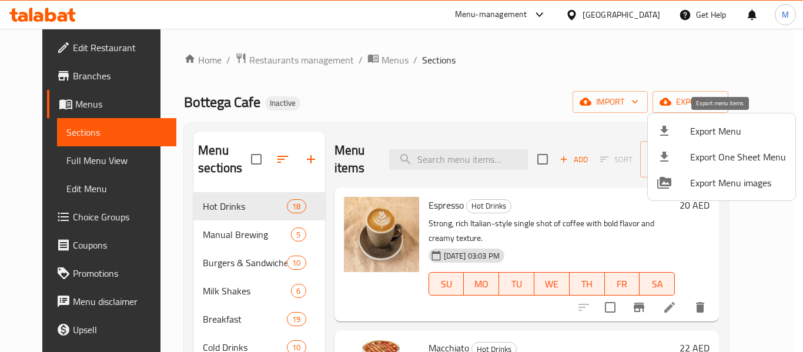
click at [701, 134] on span "Export Menu" at bounding box center [738, 131] width 96 height 14
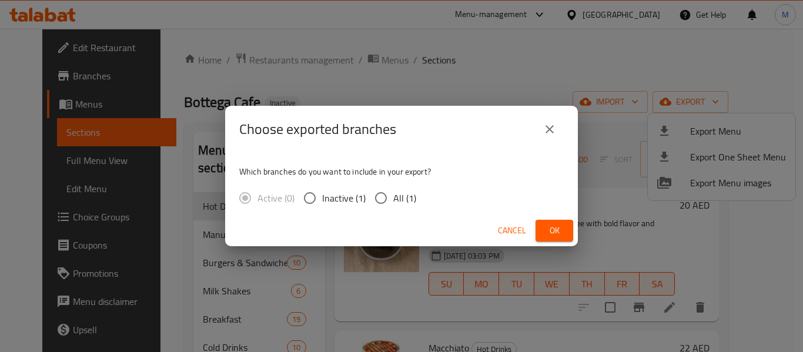
click at [396, 191] on span "All (1)" at bounding box center [404, 198] width 23 height 14
click at [393, 190] on input "All (1)" at bounding box center [381, 198] width 25 height 25
radio input "true"
click at [548, 227] on span "Ok" at bounding box center [554, 230] width 19 height 15
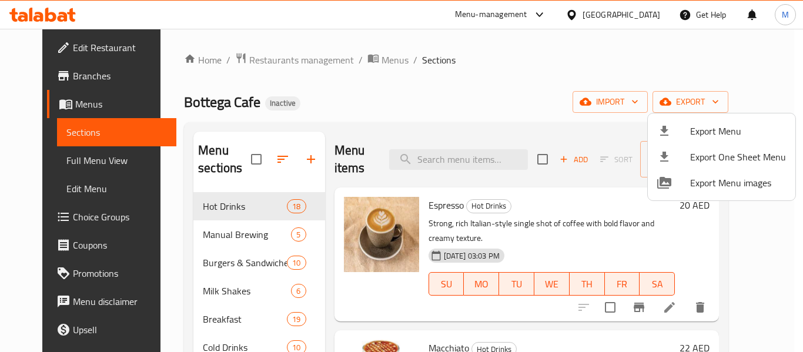
drag, startPoint x: 488, startPoint y: 112, endPoint x: 559, endPoint y: 12, distance: 122.2
click at [490, 108] on div at bounding box center [401, 176] width 803 height 352
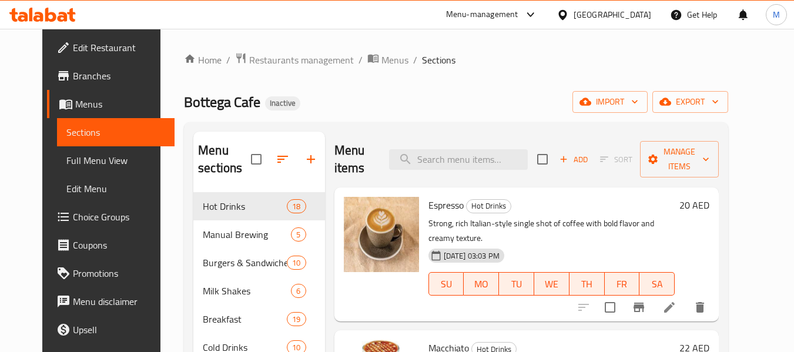
click at [639, 11] on div "United Arab Emirates" at bounding box center [613, 14] width 78 height 13
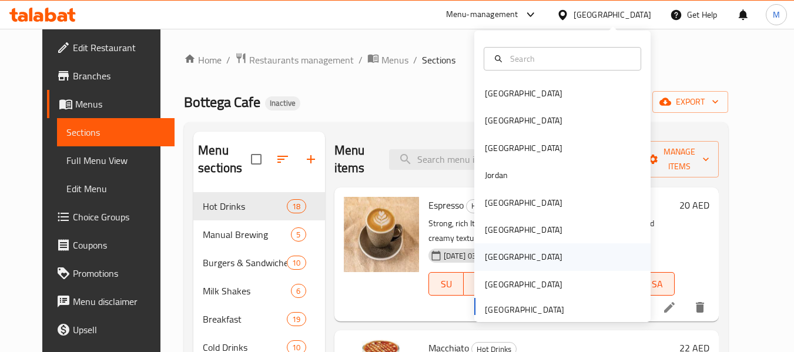
click at [494, 262] on div "Qatar" at bounding box center [524, 256] width 78 height 13
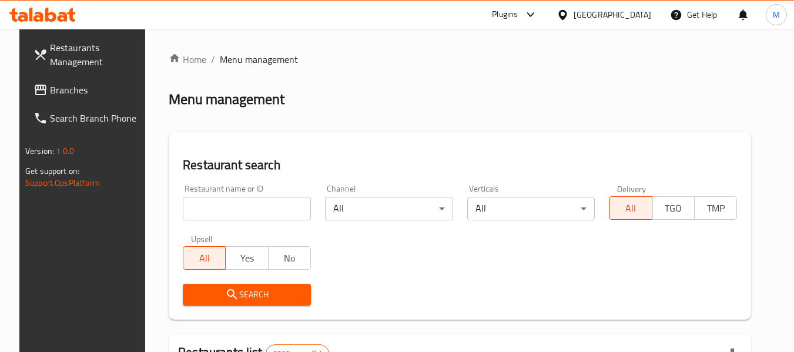
click at [61, 91] on span "Branches" at bounding box center [96, 90] width 93 height 14
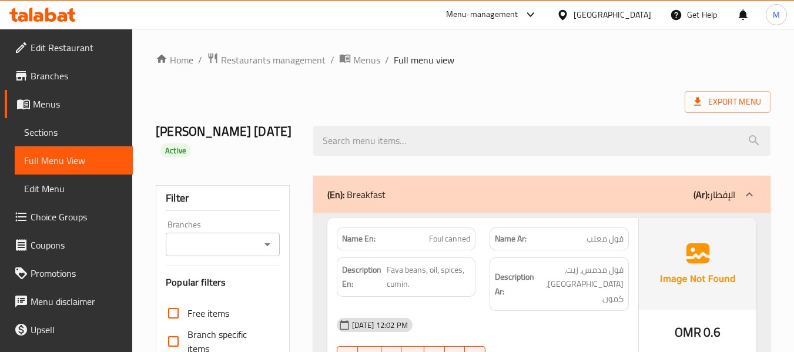
scroll to position [235, 0]
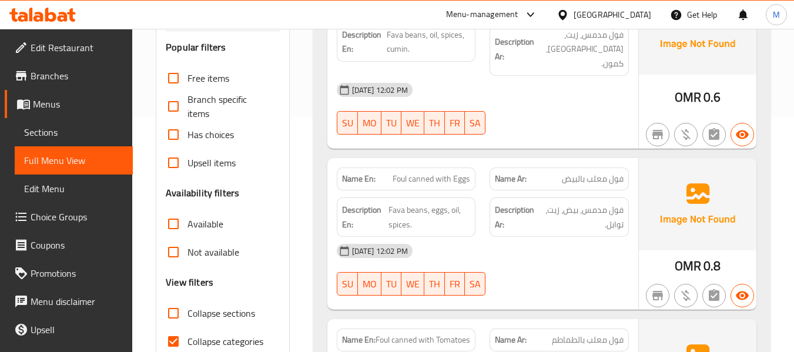
click at [205, 341] on span "Collapse categories" at bounding box center [226, 342] width 76 height 14
click at [188, 341] on input "Collapse categories" at bounding box center [173, 341] width 28 height 28
checkbox input "false"
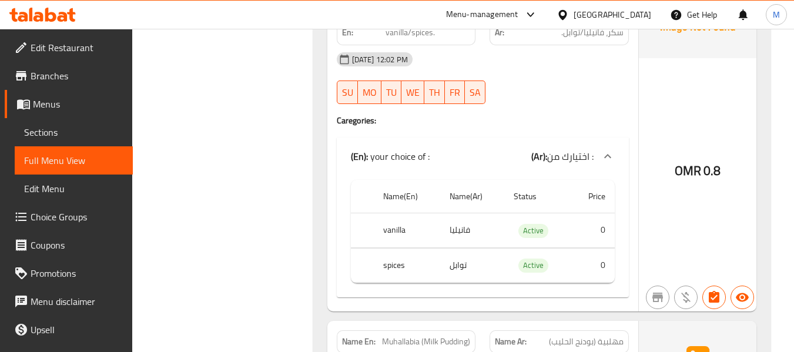
scroll to position [0, 0]
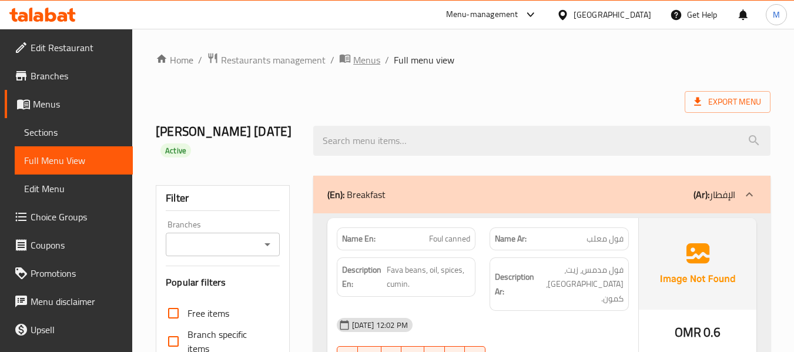
click at [360, 61] on span "Menus" at bounding box center [366, 60] width 27 height 14
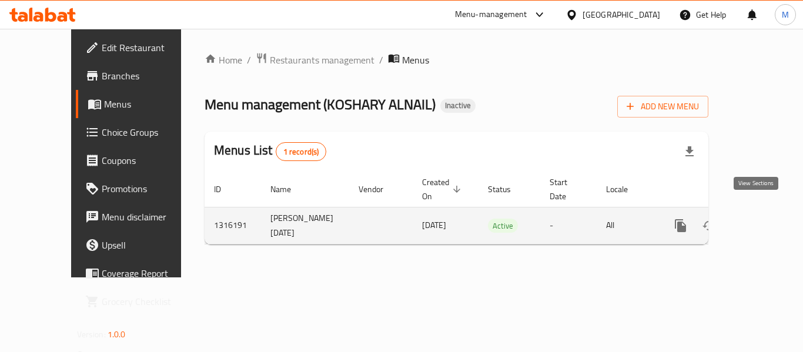
click at [763, 219] on icon "enhanced table" at bounding box center [765, 226] width 14 height 14
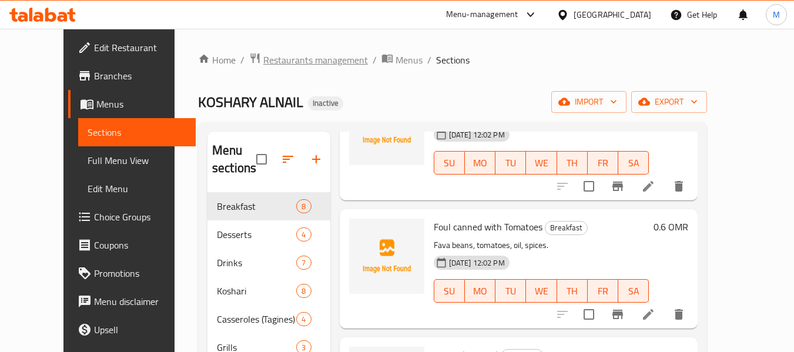
click at [263, 65] on span "Restaurants management" at bounding box center [315, 60] width 105 height 14
